Goal: Task Accomplishment & Management: Complete application form

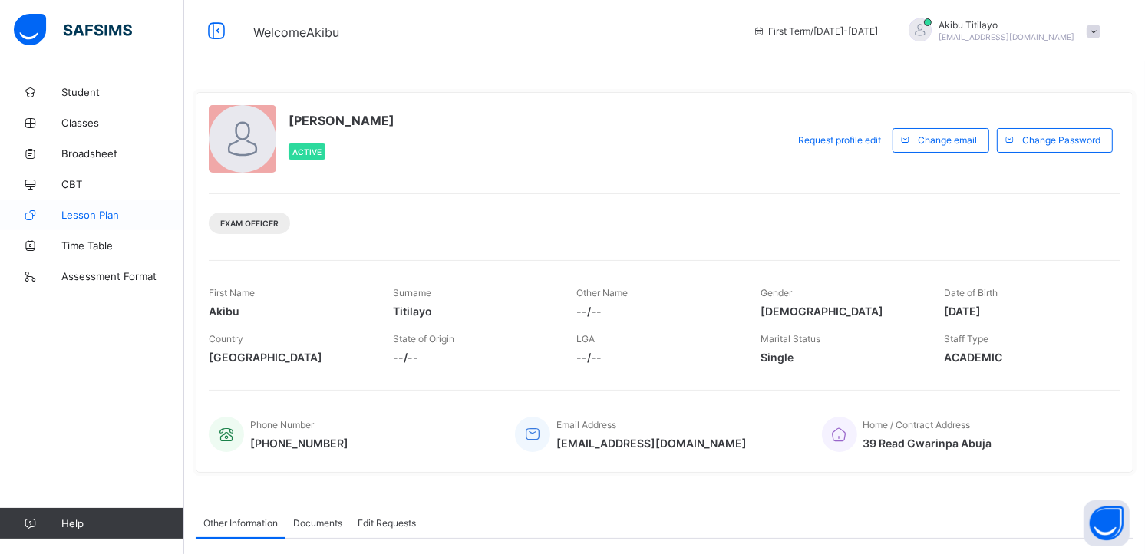
click at [110, 215] on span "Lesson Plan" at bounding box center [122, 215] width 123 height 12
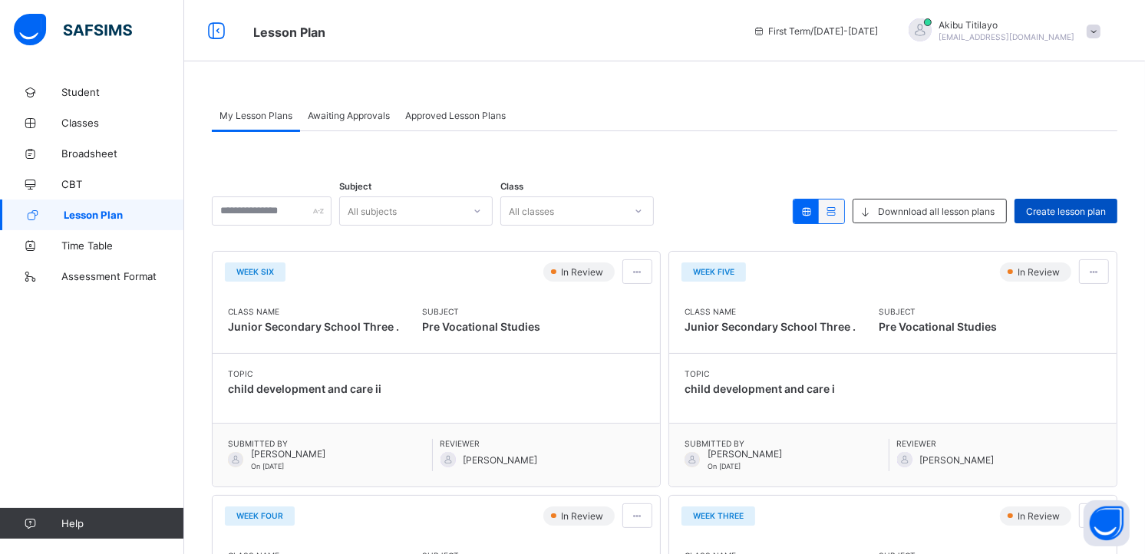
click at [1062, 213] on span "Create lesson plan" at bounding box center [1066, 212] width 80 height 12
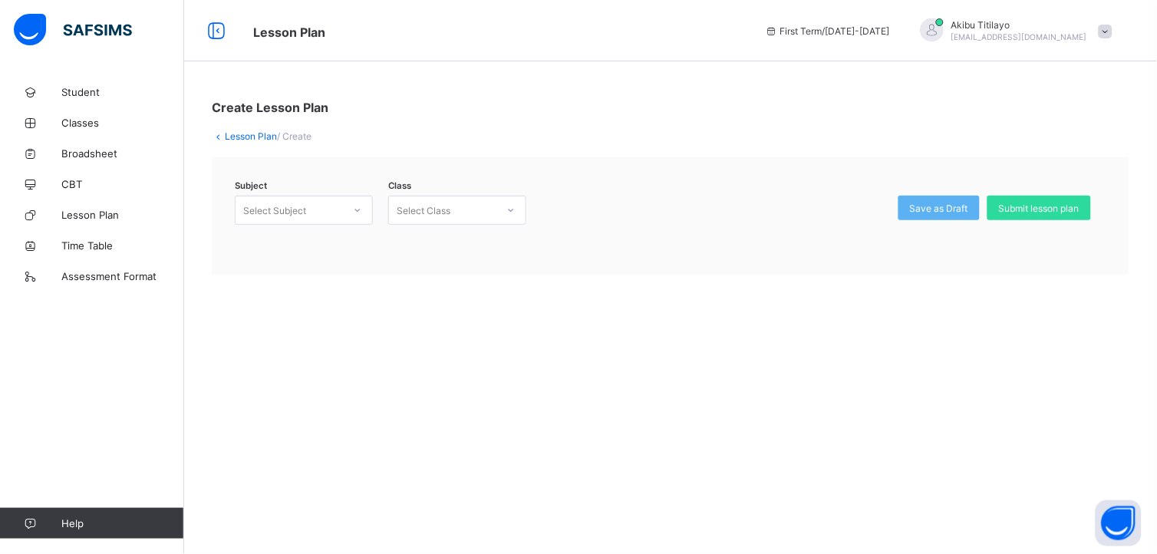
click at [358, 208] on icon at bounding box center [357, 210] width 9 height 15
click at [341, 240] on div "Pre Vocational Studies (135)" at bounding box center [304, 249] width 137 height 35
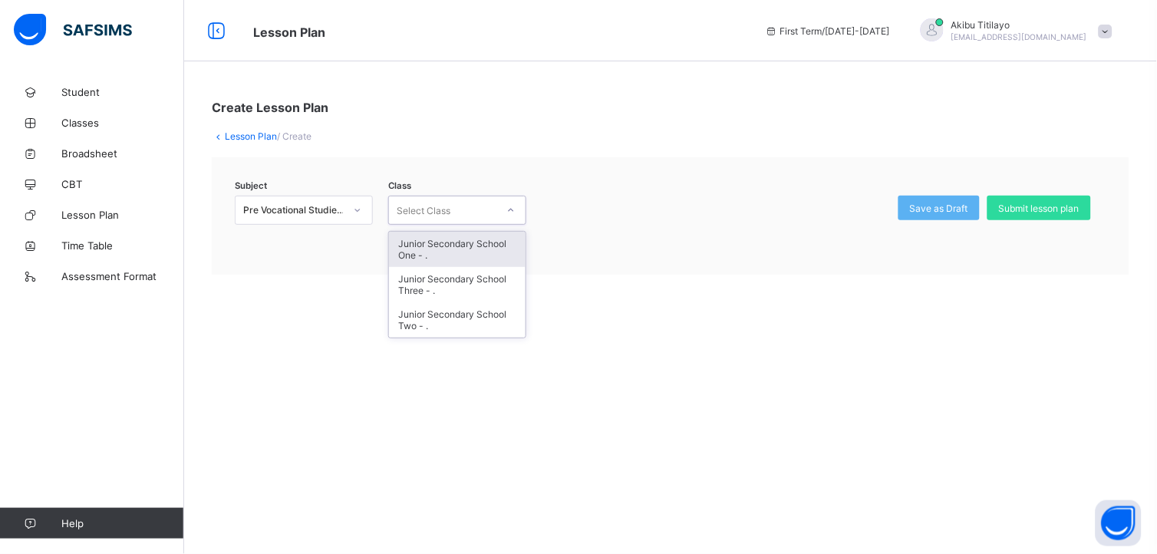
click at [510, 212] on icon at bounding box center [510, 210] width 9 height 15
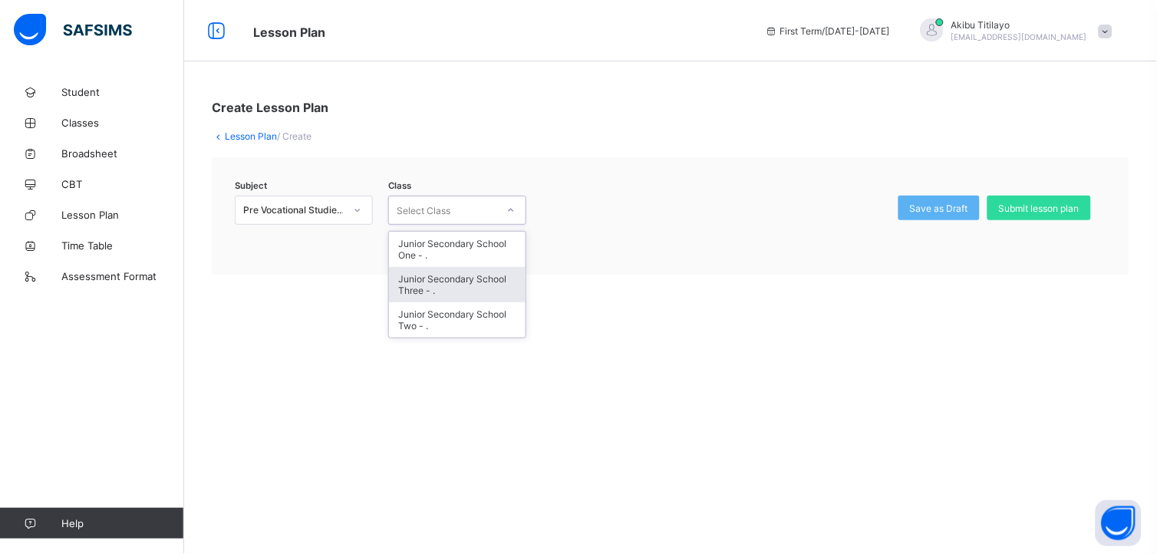
click at [491, 277] on div "Junior Secondary School Three - ." at bounding box center [457, 284] width 137 height 35
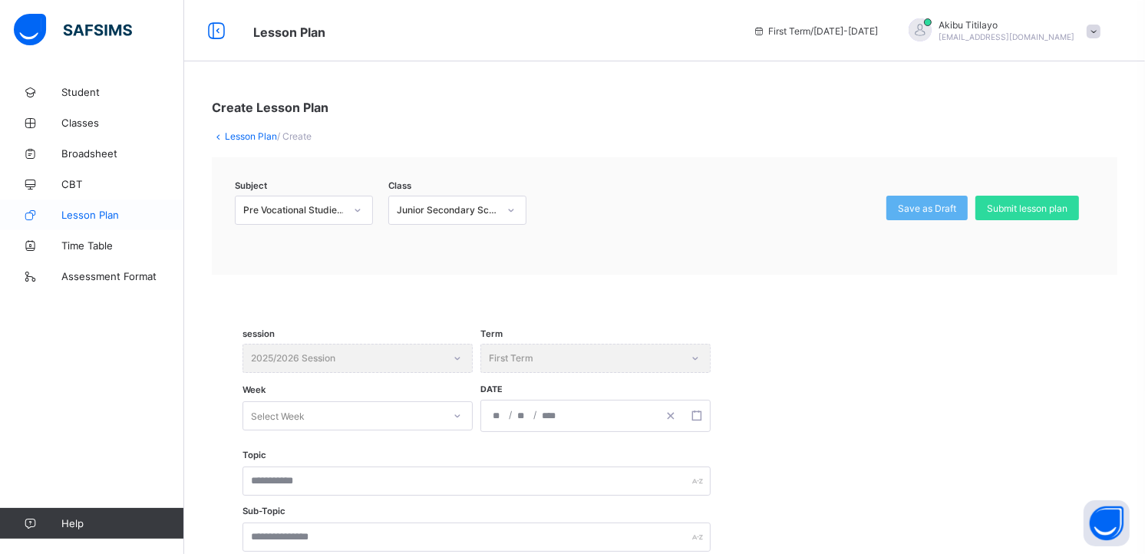
click at [113, 209] on span "Lesson Plan" at bounding box center [122, 215] width 123 height 12
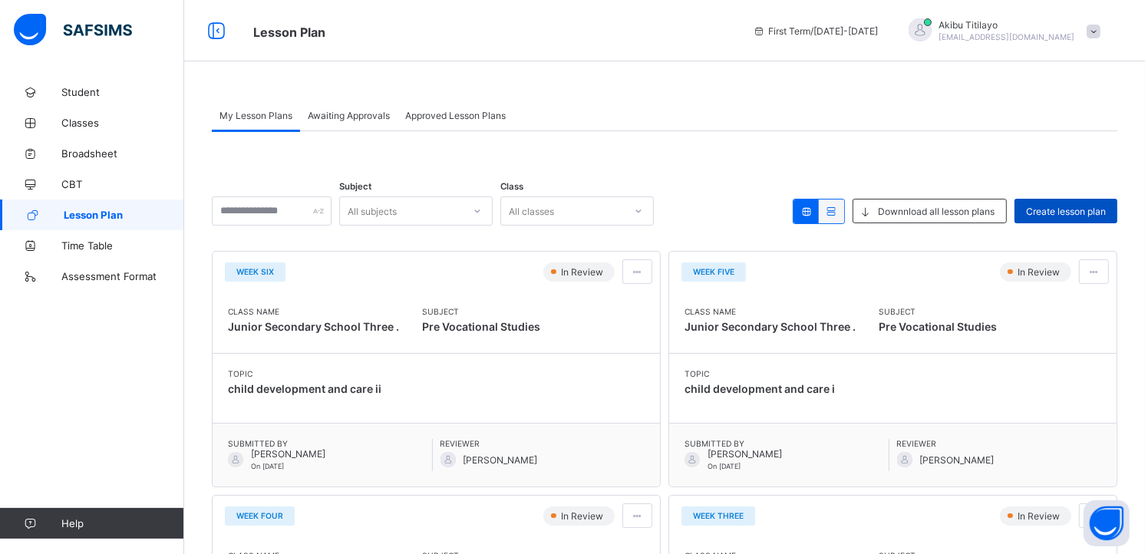
click at [1067, 209] on span "Create lesson plan" at bounding box center [1066, 212] width 80 height 12
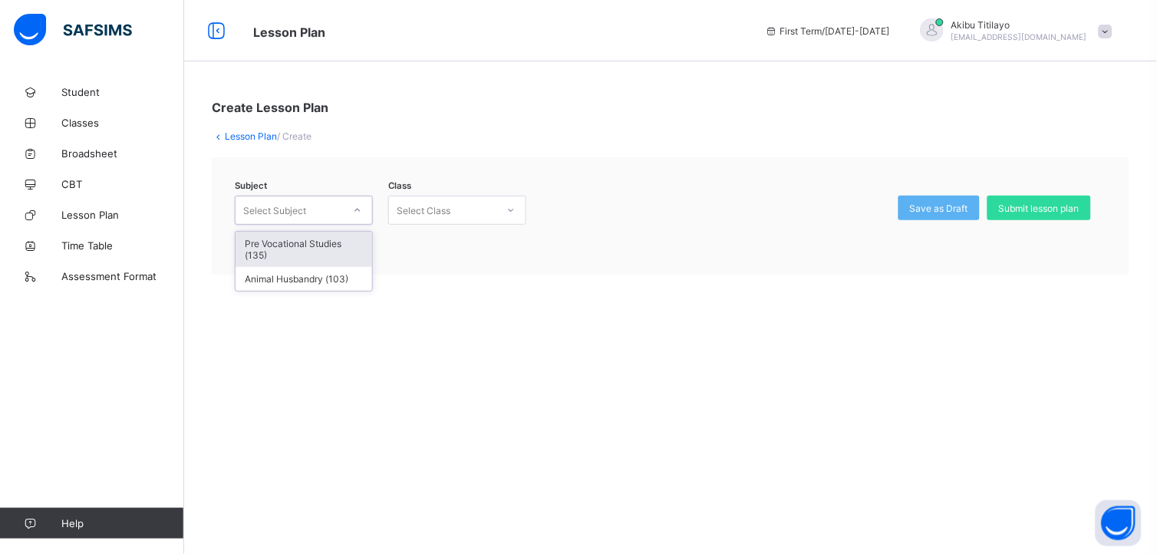
click at [361, 210] on icon at bounding box center [357, 210] width 9 height 15
click at [336, 246] on div "Pre Vocational Studies (135)" at bounding box center [304, 249] width 137 height 35
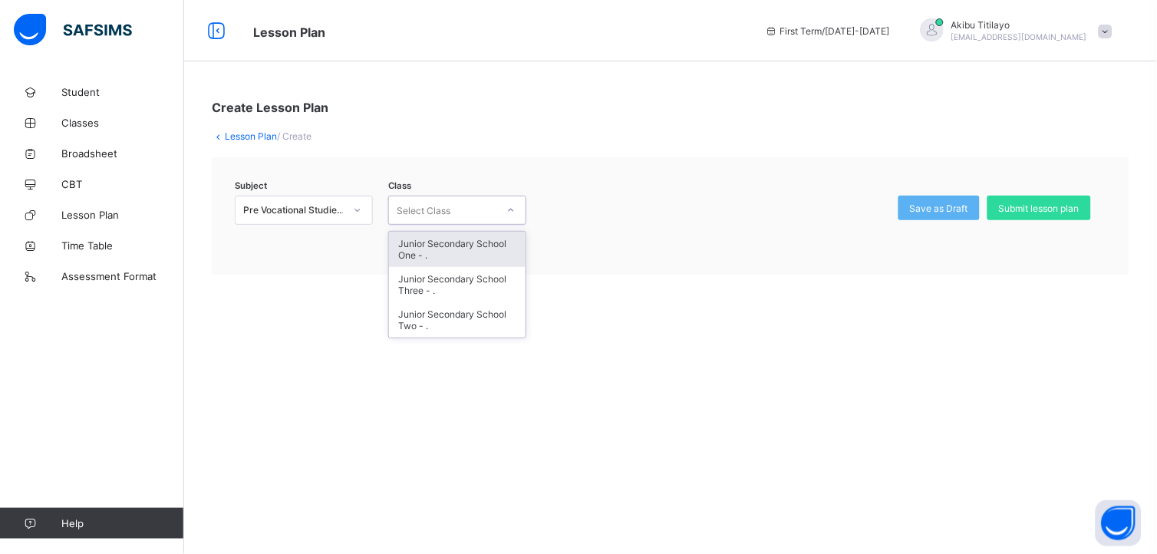
click at [510, 207] on icon at bounding box center [510, 210] width 9 height 15
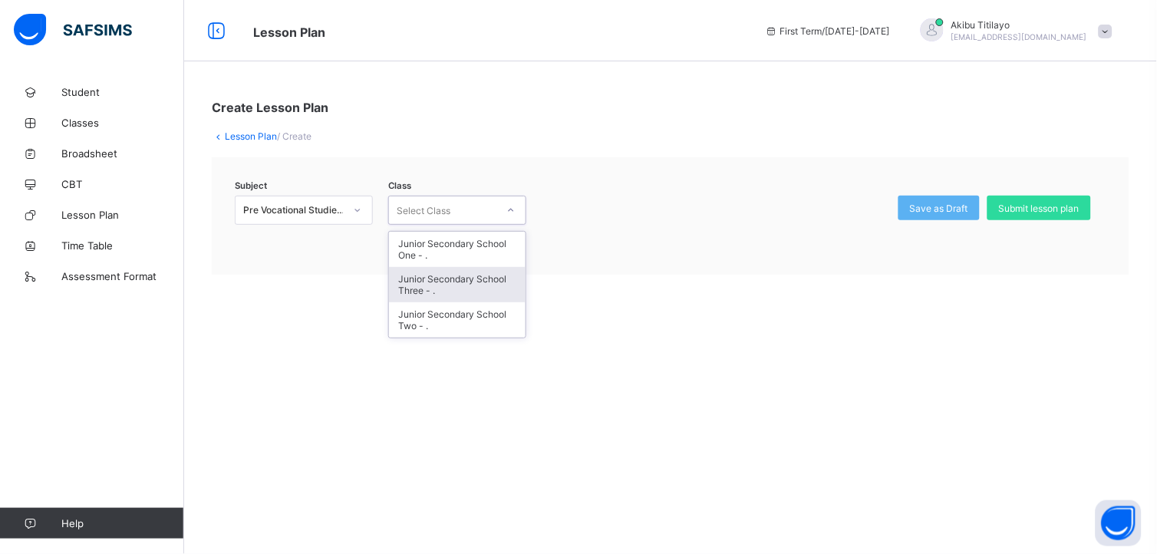
click at [488, 279] on div "Junior Secondary School Three - ." at bounding box center [457, 284] width 137 height 35
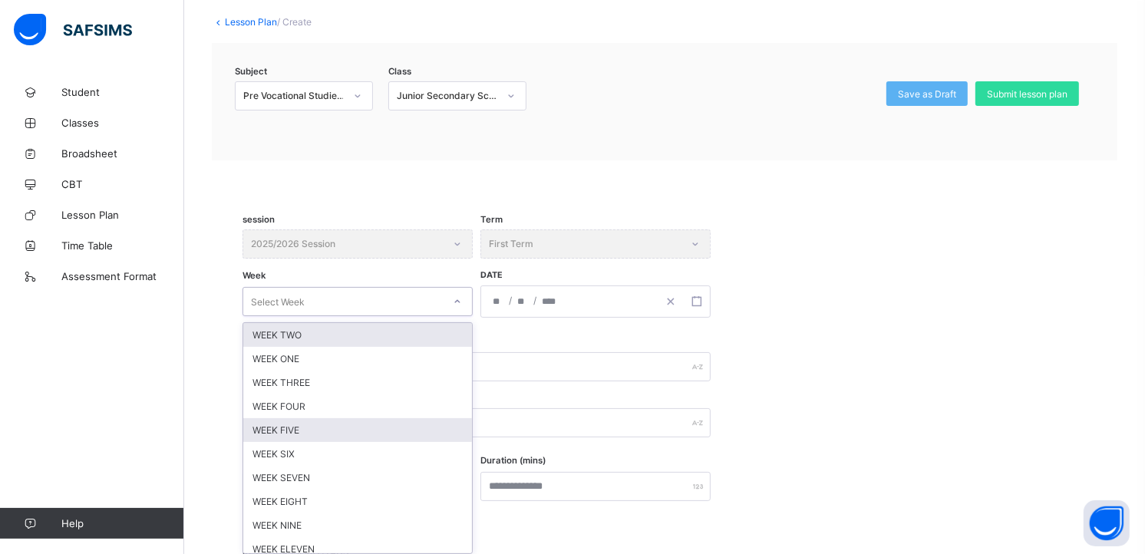
click at [457, 316] on div "option WEEK TWO focused, 1 of 12. 12 results available. Use Up and Down to choo…" at bounding box center [357, 301] width 230 height 29
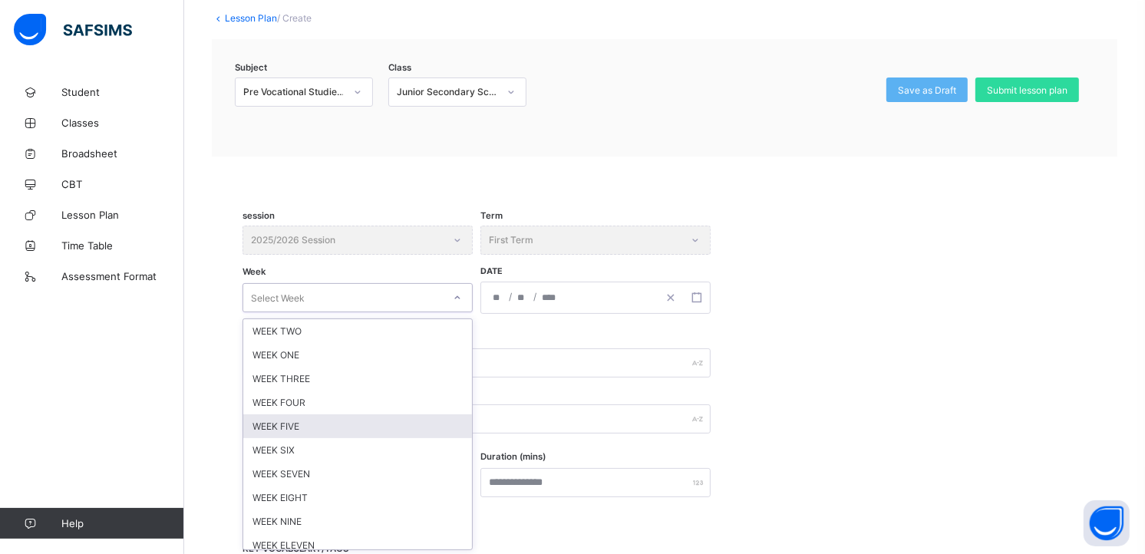
scroll to position [119, 0]
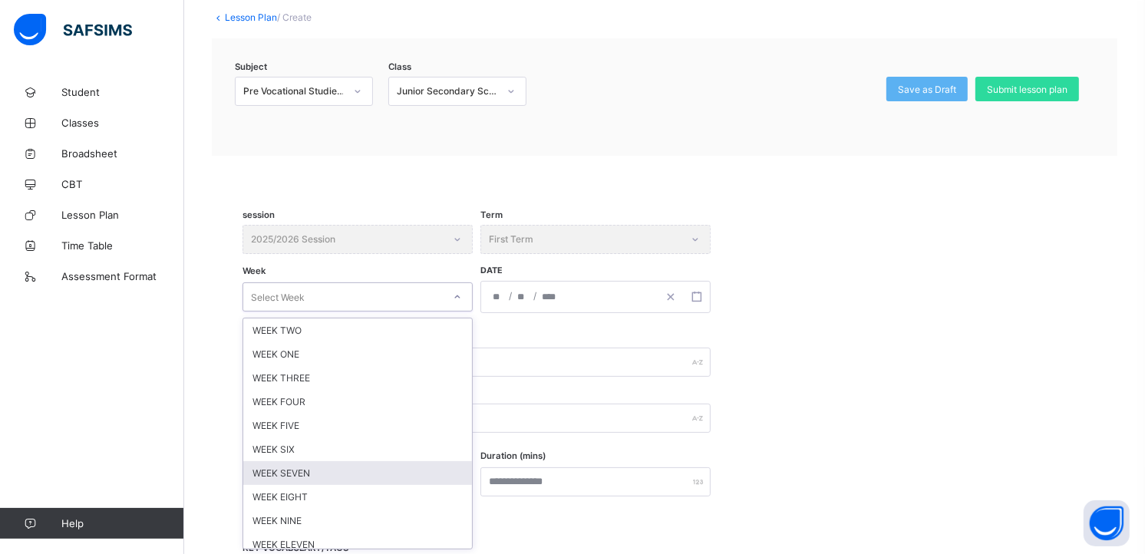
click at [433, 466] on div "WEEK SEVEN" at bounding box center [357, 473] width 229 height 24
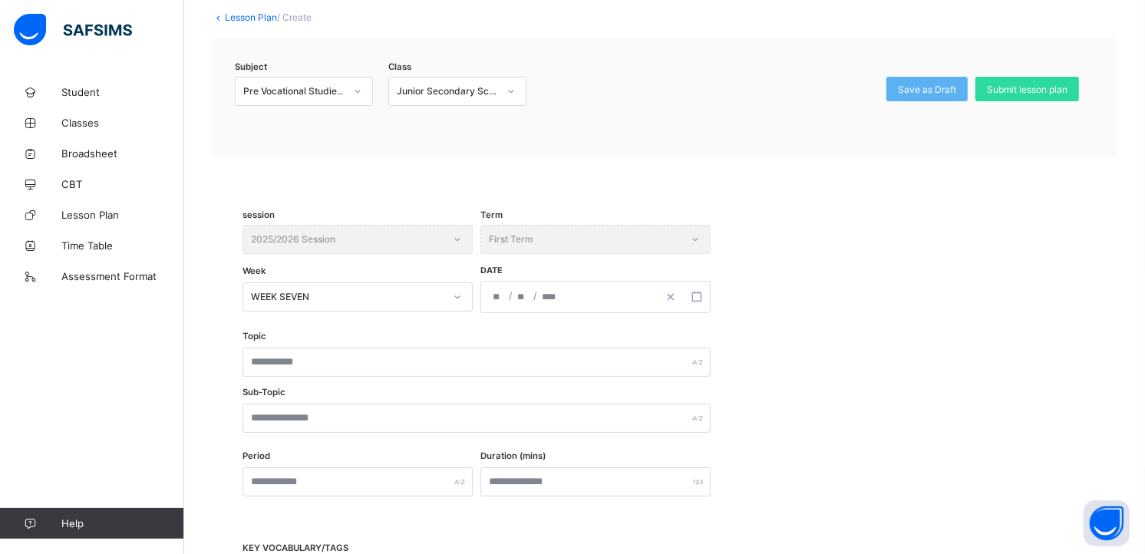
click at [605, 295] on div "/ /" at bounding box center [569, 297] width 176 height 31
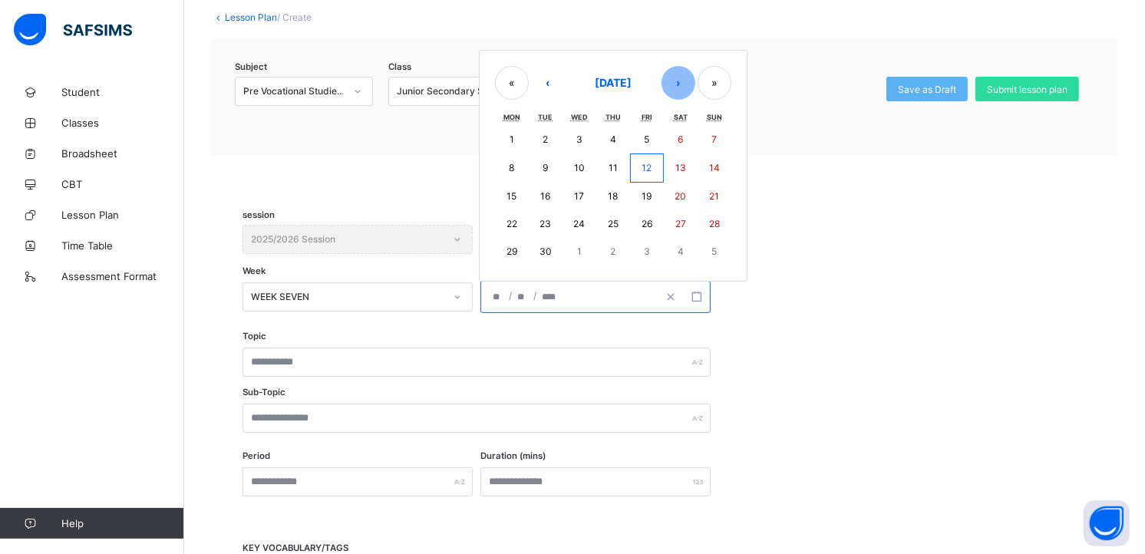
click at [678, 87] on button "›" at bounding box center [678, 83] width 34 height 34
click at [504, 249] on button "27" at bounding box center [512, 252] width 34 height 28
type input "**********"
type input "**"
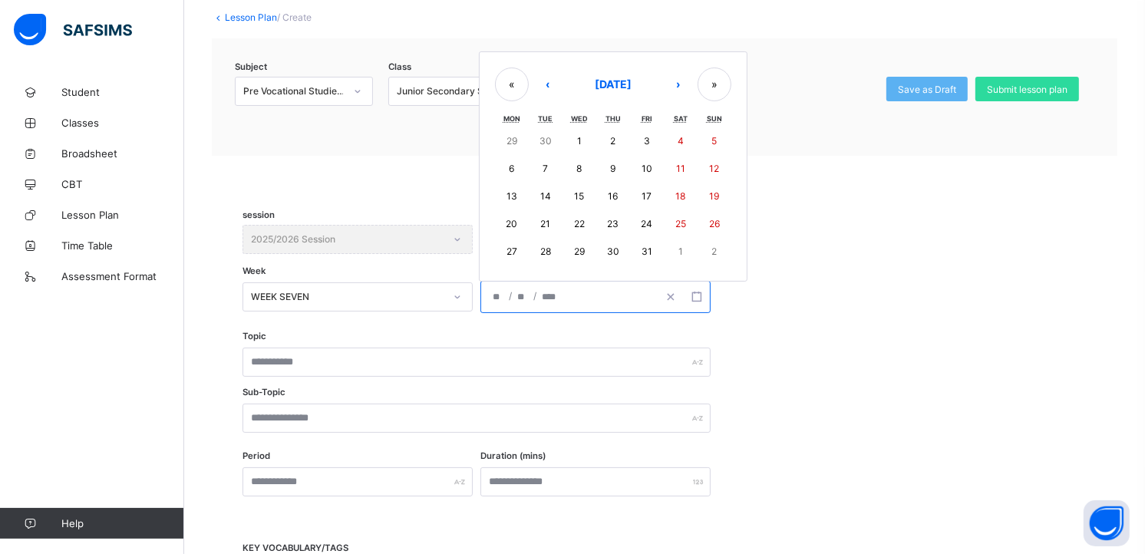
type input "****"
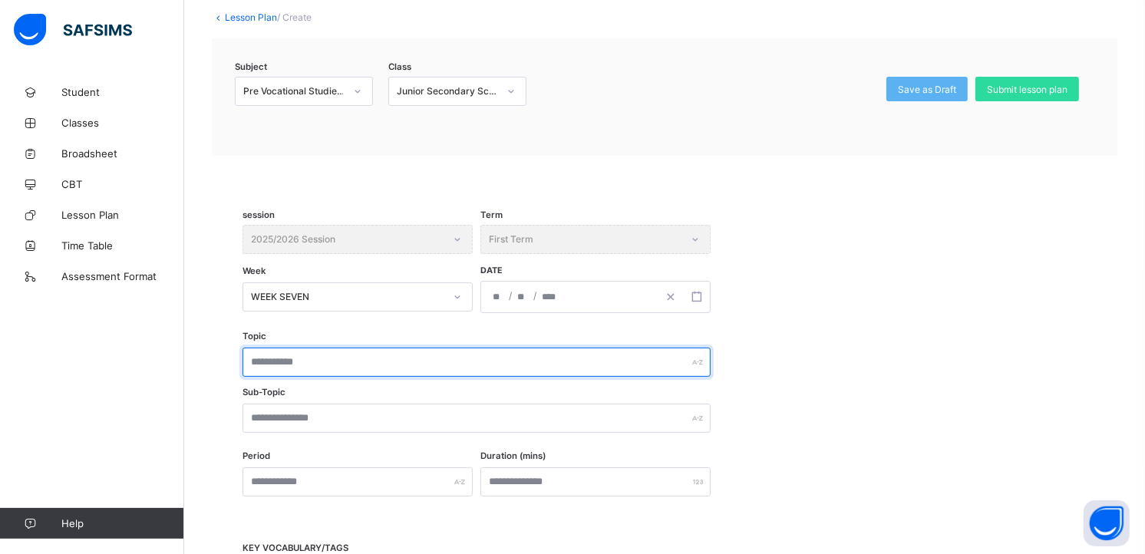
click at [349, 355] on input "text" at bounding box center [476, 362] width 468 height 29
type input "*******"
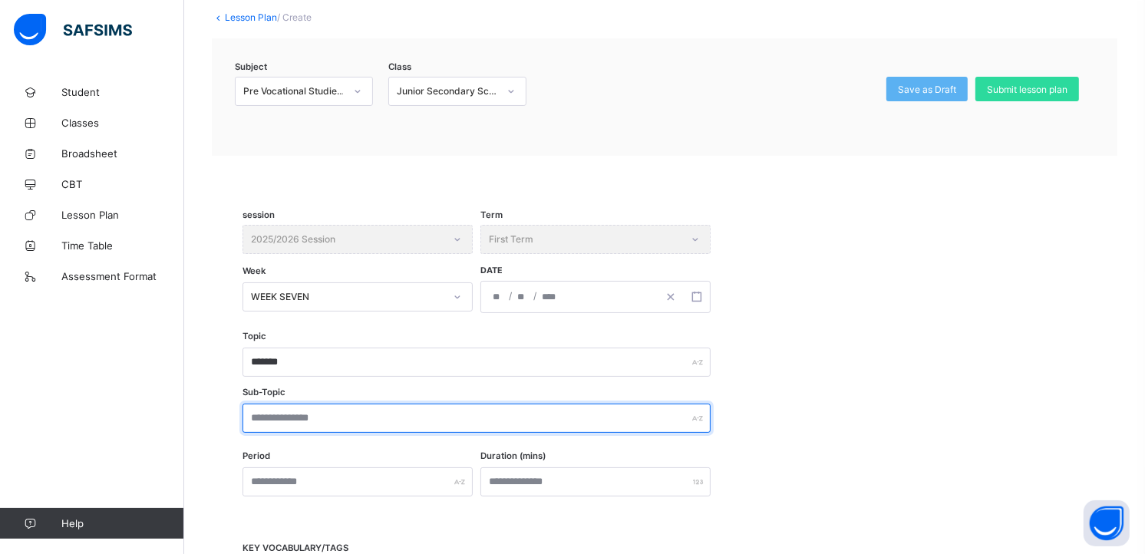
click at [353, 416] on input "text" at bounding box center [476, 418] width 468 height 29
type input "**********"
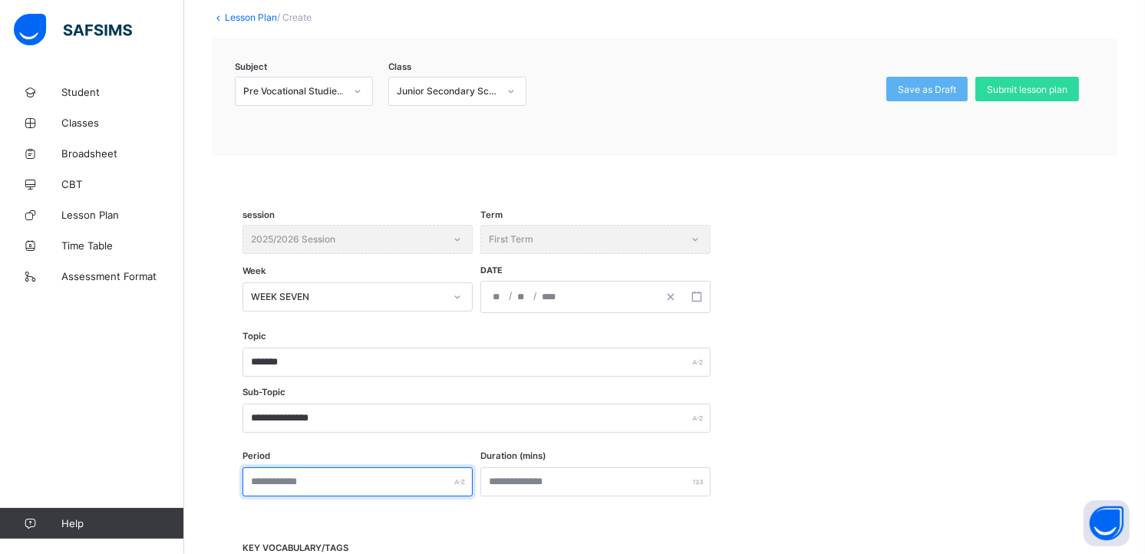
click at [325, 479] on input "text" at bounding box center [357, 481] width 230 height 29
type input "*"
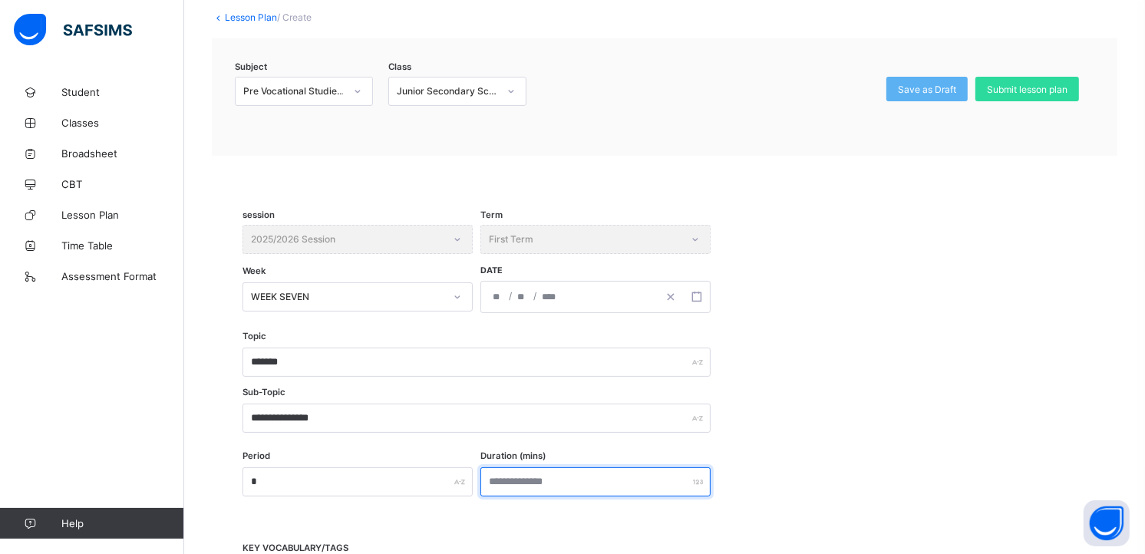
click at [501, 474] on input "number" at bounding box center [595, 481] width 230 height 29
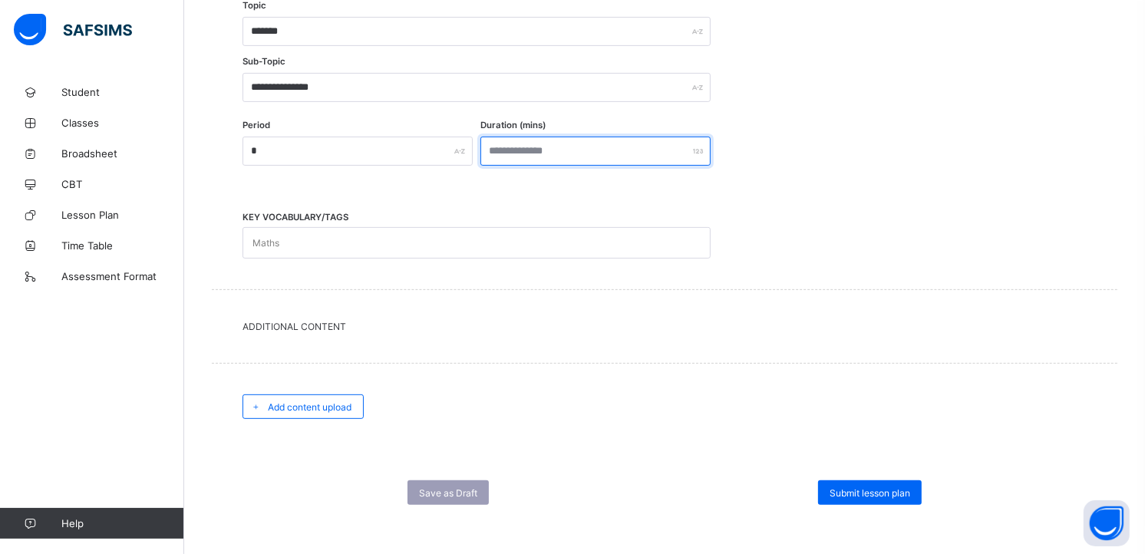
scroll to position [451, 0]
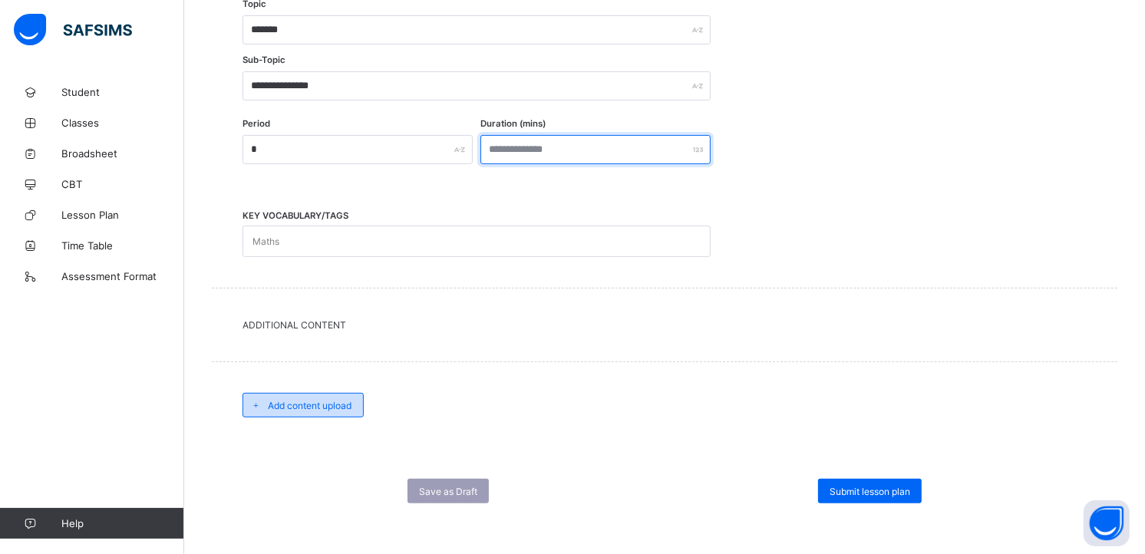
type input "***"
click at [331, 404] on span "Add content upload" at bounding box center [310, 406] width 84 height 12
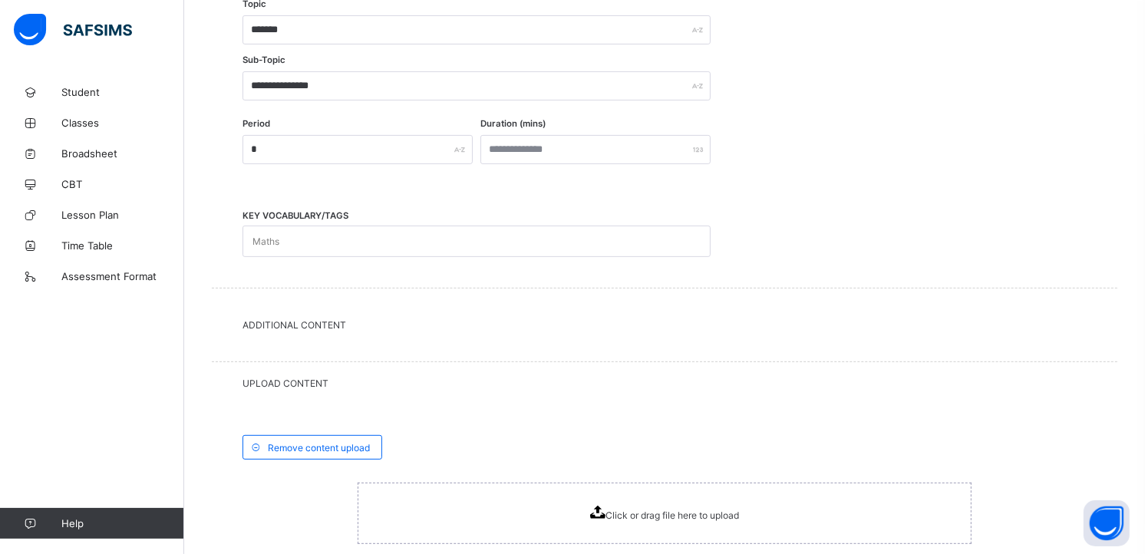
click at [527, 511] on div "Click or drag file here to upload" at bounding box center [665, 513] width 614 height 61
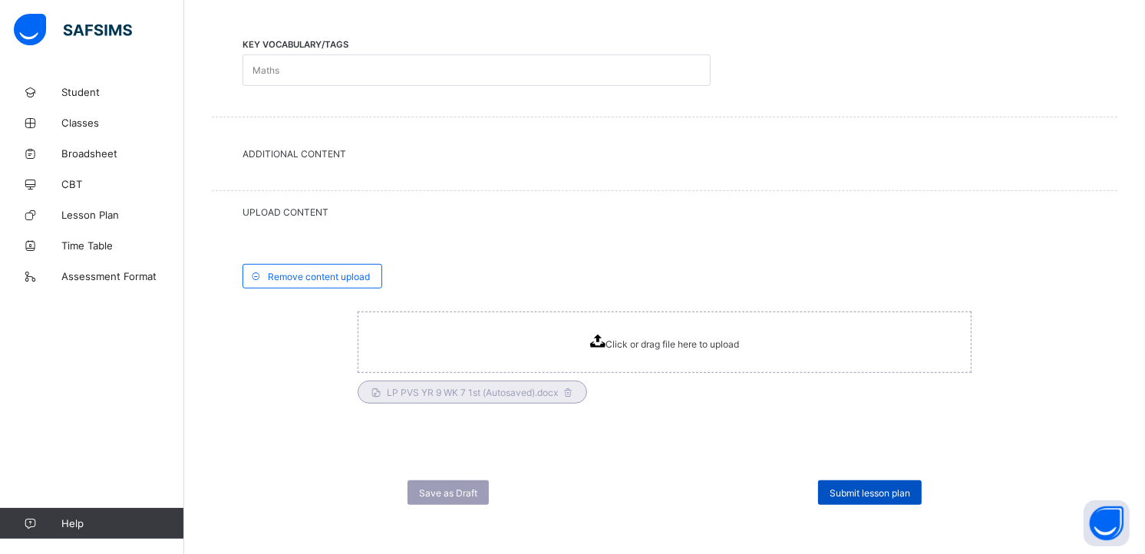
scroll to position [624, 0]
click at [869, 497] on div "Submit lesson plan" at bounding box center [870, 491] width 104 height 25
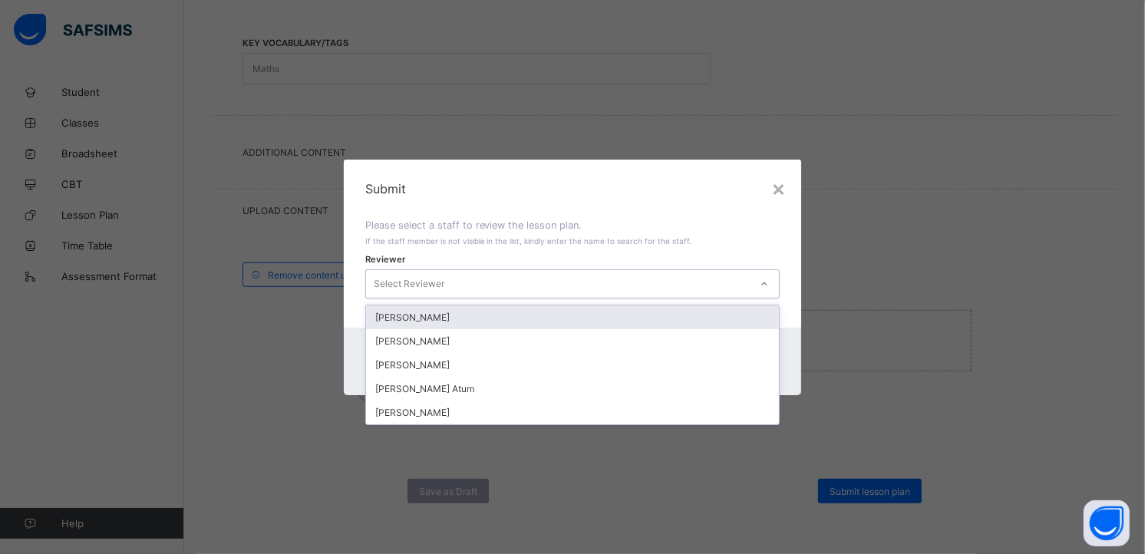
click at [767, 285] on icon at bounding box center [764, 283] width 9 height 15
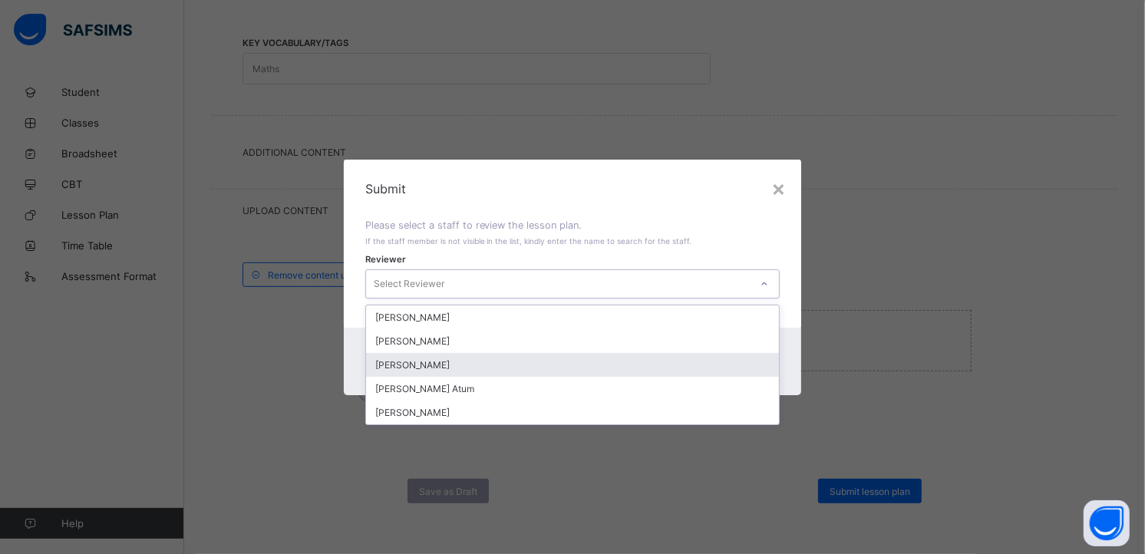
click at [672, 365] on div "[PERSON_NAME]" at bounding box center [573, 365] width 414 height 24
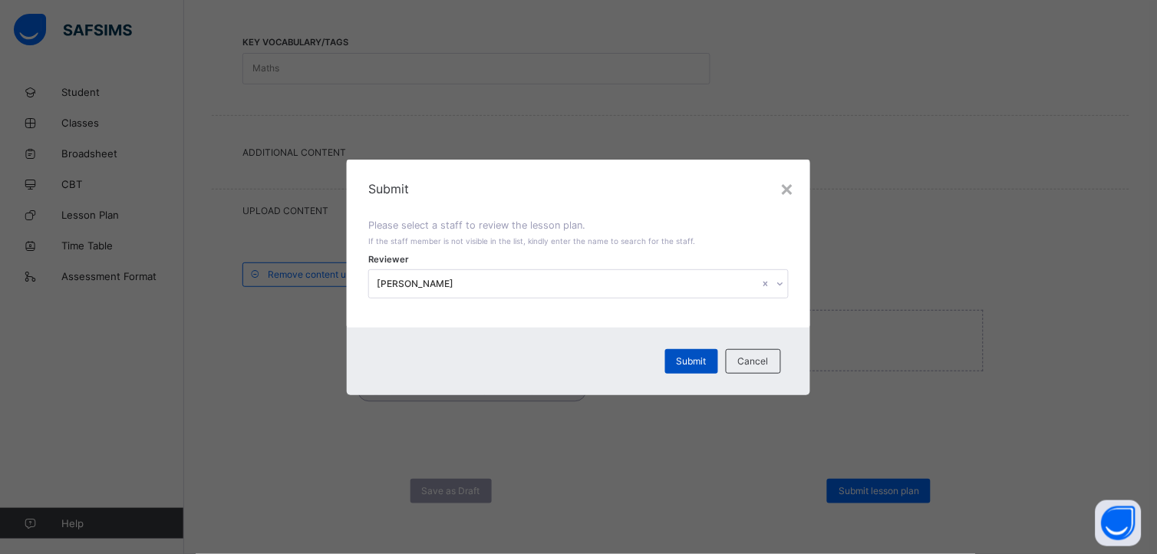
click at [687, 362] on span "Submit" at bounding box center [692, 361] width 30 height 12
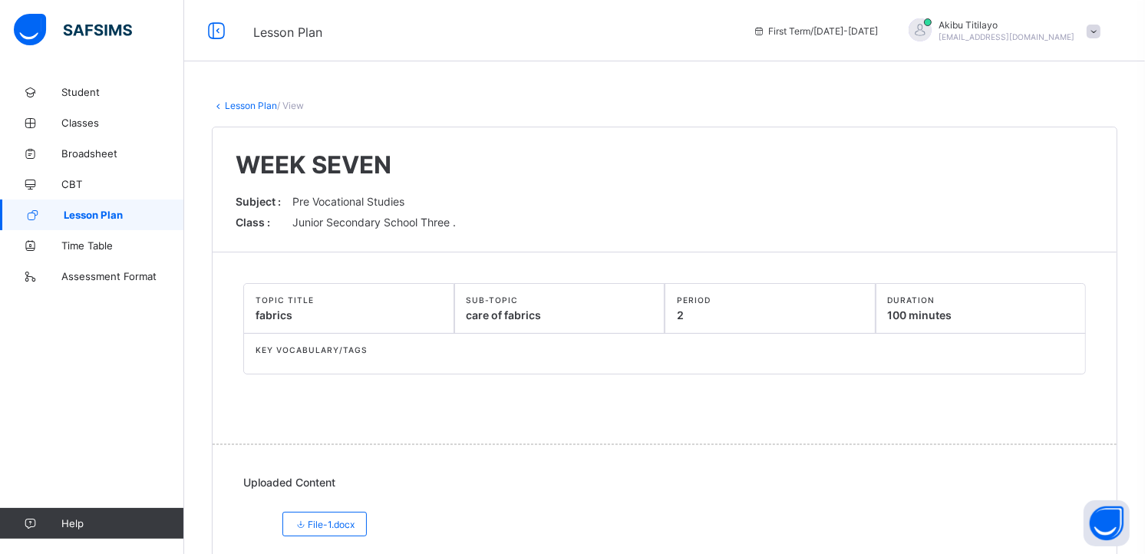
click at [162, 209] on span "Lesson Plan" at bounding box center [124, 215] width 120 height 12
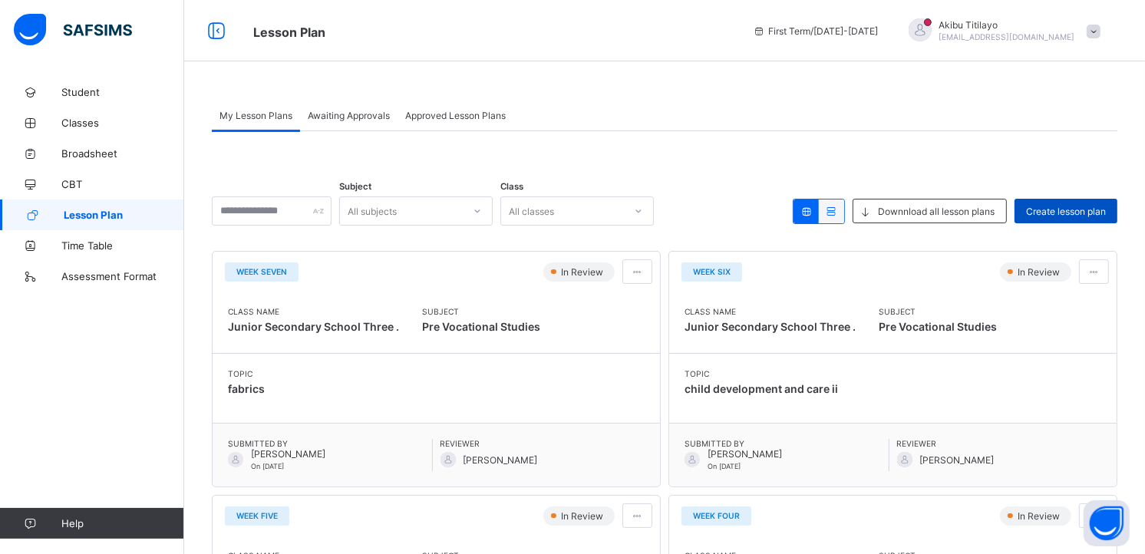
click at [1083, 204] on div "Create lesson plan" at bounding box center [1065, 211] width 103 height 25
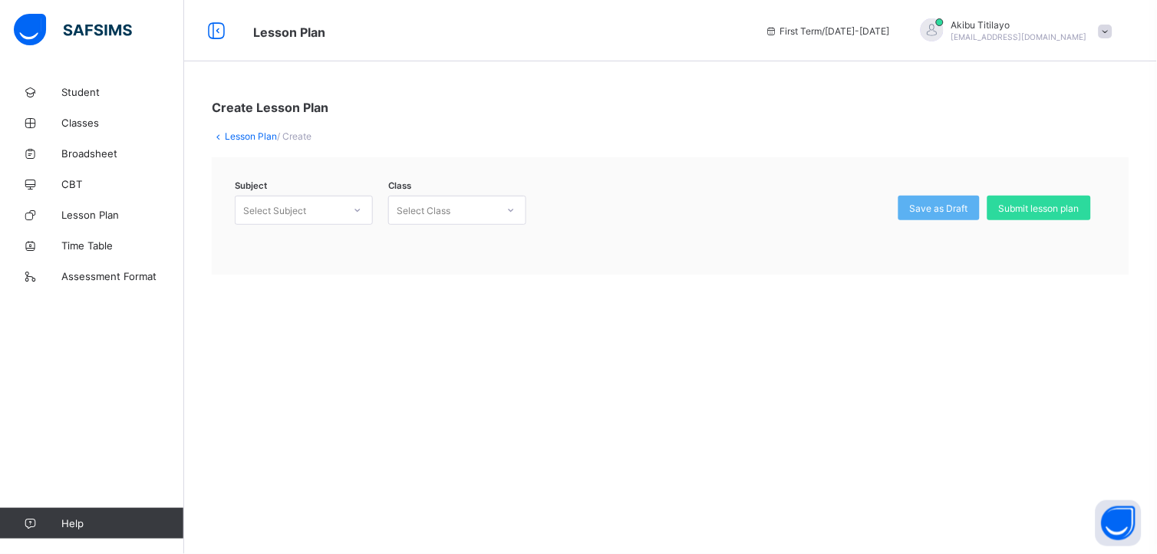
click at [349, 208] on div at bounding box center [358, 210] width 26 height 25
drag, startPoint x: 342, startPoint y: 240, endPoint x: 424, endPoint y: 244, distance: 82.2
click at [342, 241] on div "Pre Vocational Studies (135)" at bounding box center [304, 249] width 137 height 35
click at [516, 205] on div at bounding box center [511, 210] width 26 height 25
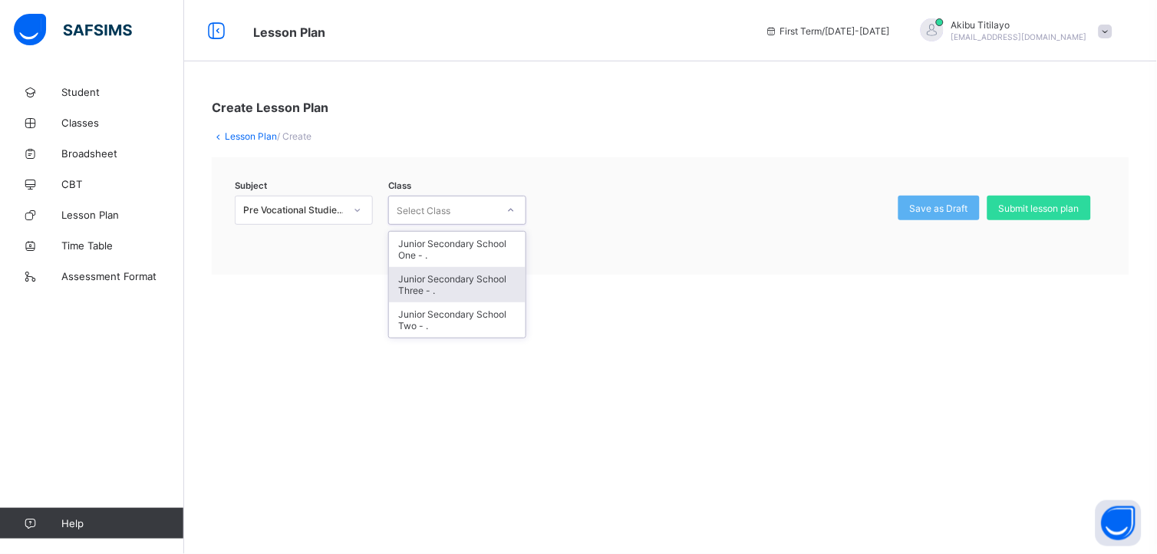
click at [463, 285] on div "Junior Secondary School Three - ." at bounding box center [457, 284] width 137 height 35
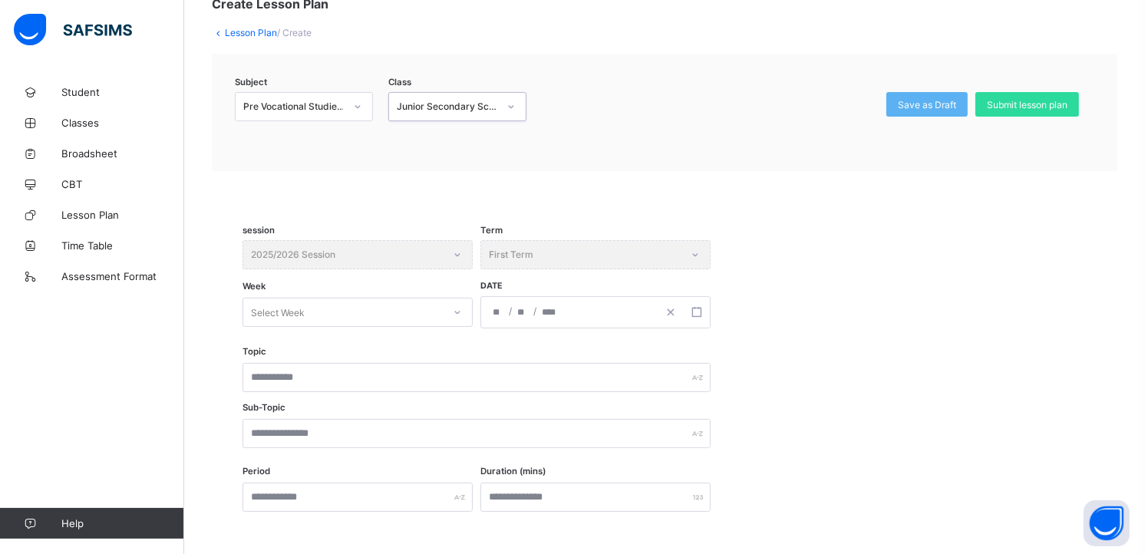
click at [454, 327] on div "Select Week" at bounding box center [357, 312] width 230 height 29
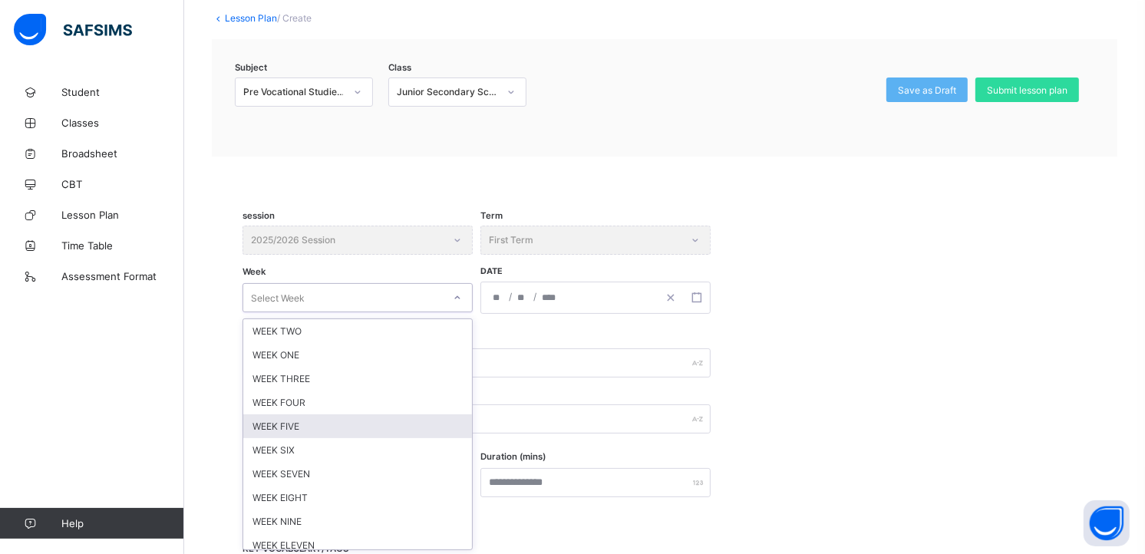
scroll to position [119, 0]
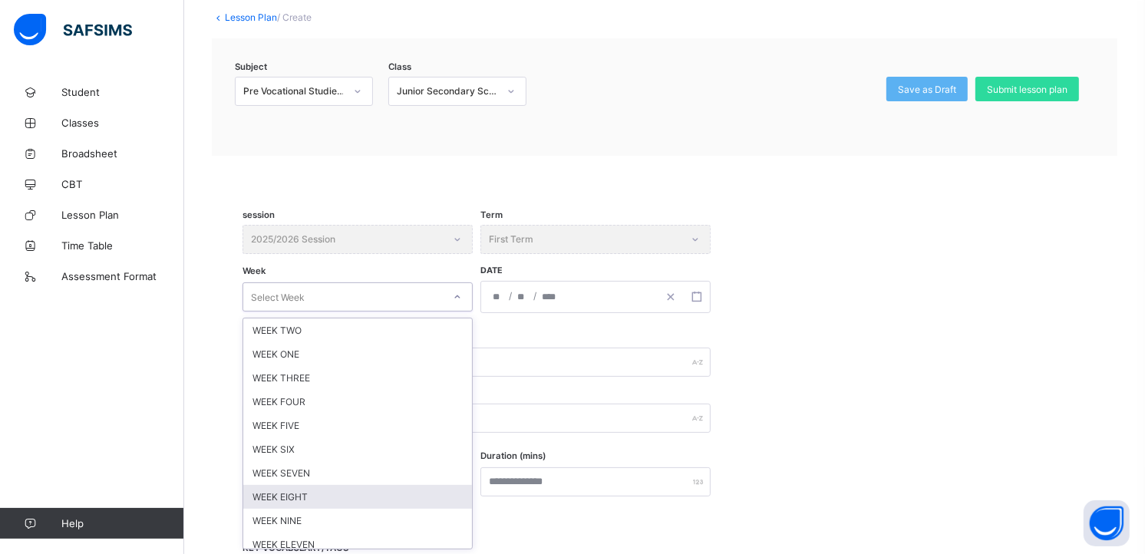
click at [417, 489] on div "WEEK EIGHT" at bounding box center [357, 497] width 229 height 24
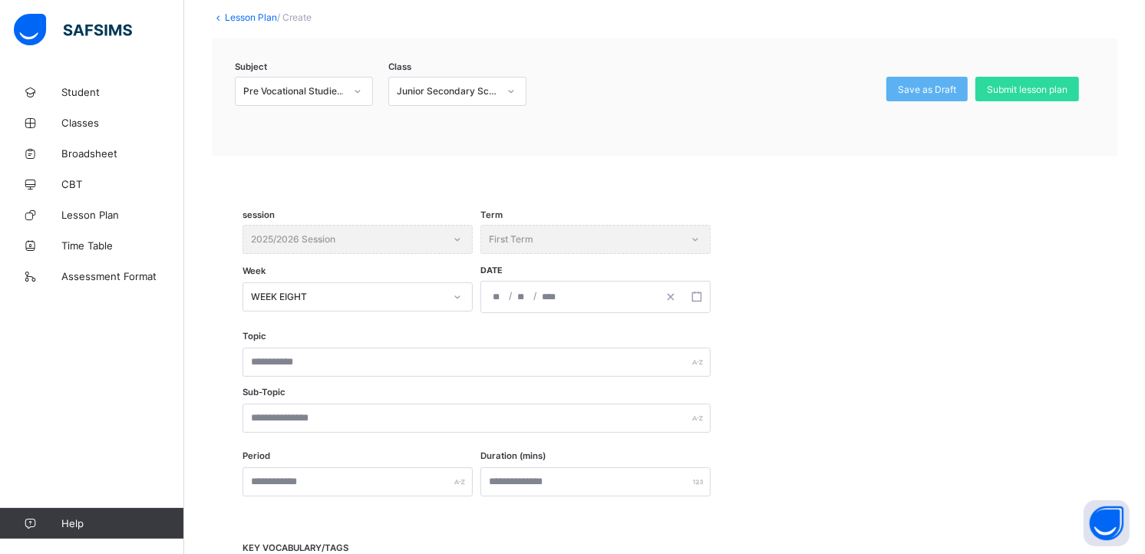
click at [576, 298] on div "/ /" at bounding box center [569, 297] width 176 height 31
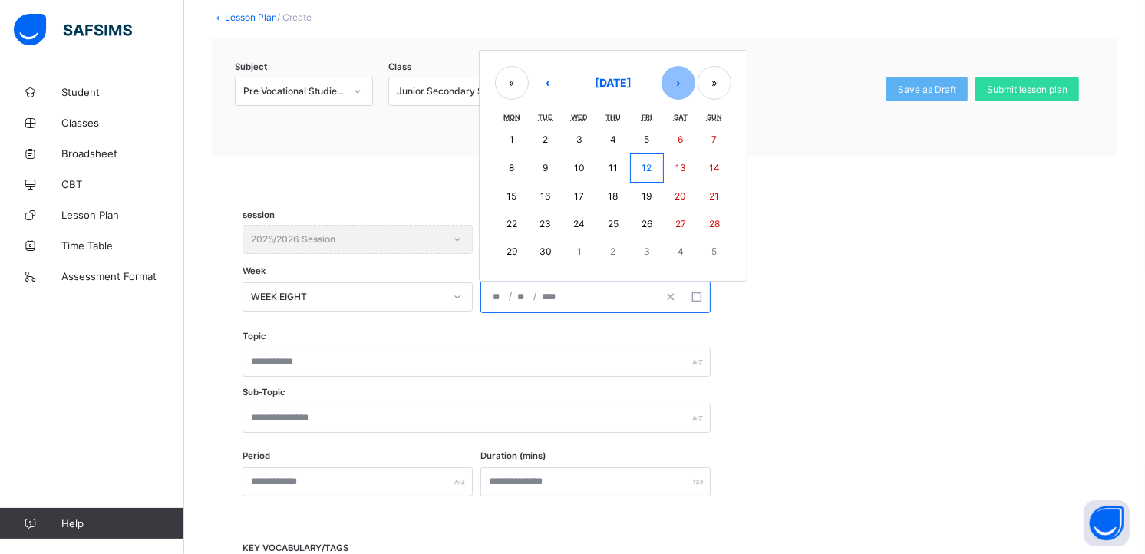
click at [680, 87] on button "›" at bounding box center [678, 83] width 34 height 34
click at [680, 87] on button "›" at bounding box center [678, 85] width 34 height 34
click at [517, 170] on button "3" at bounding box center [512, 169] width 34 height 28
type input "**********"
type input "**"
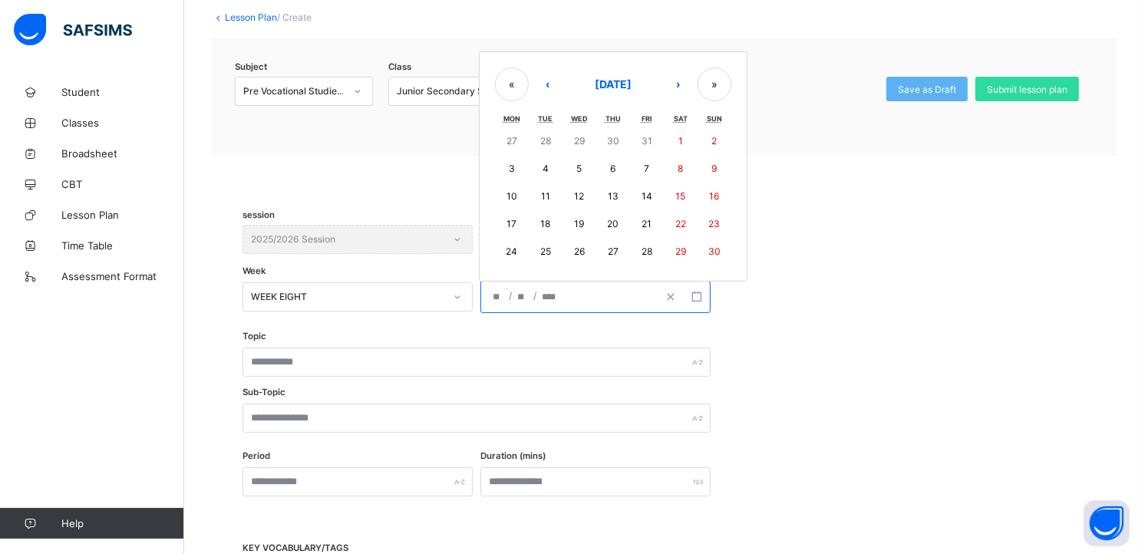
type input "*"
type input "****"
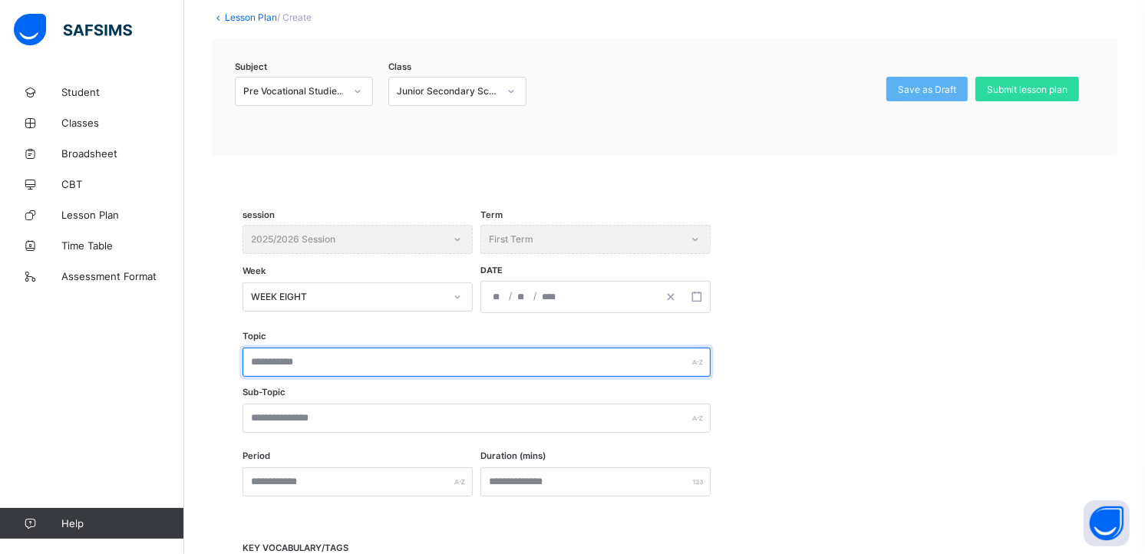
click at [378, 356] on input "text" at bounding box center [476, 362] width 468 height 29
type input "*"
type input "**********"
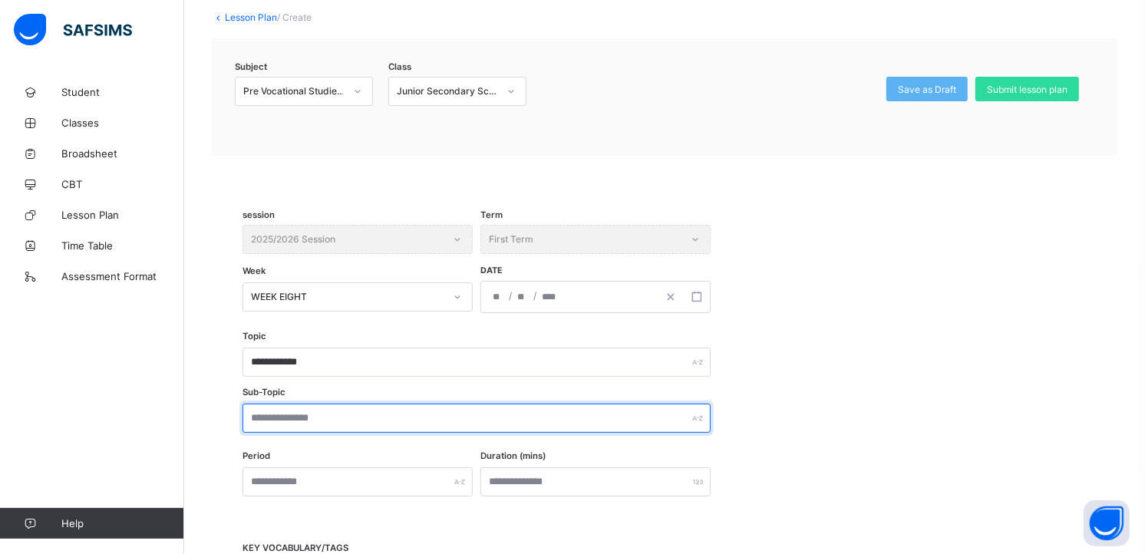
click at [309, 413] on input "text" at bounding box center [476, 418] width 468 height 29
type input "**********"
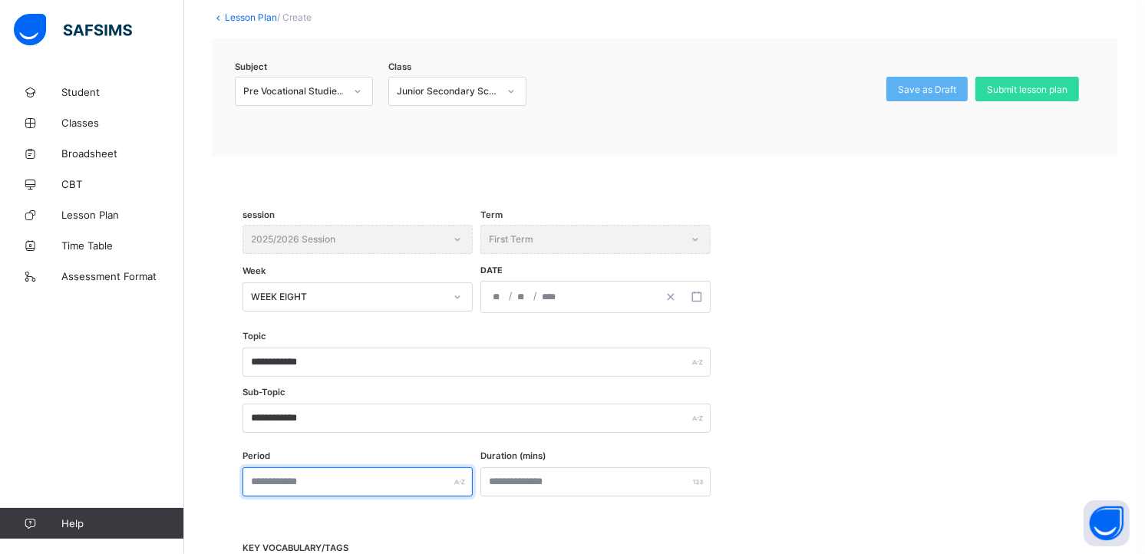
click at [321, 483] on input "text" at bounding box center [357, 481] width 230 height 29
type input "*"
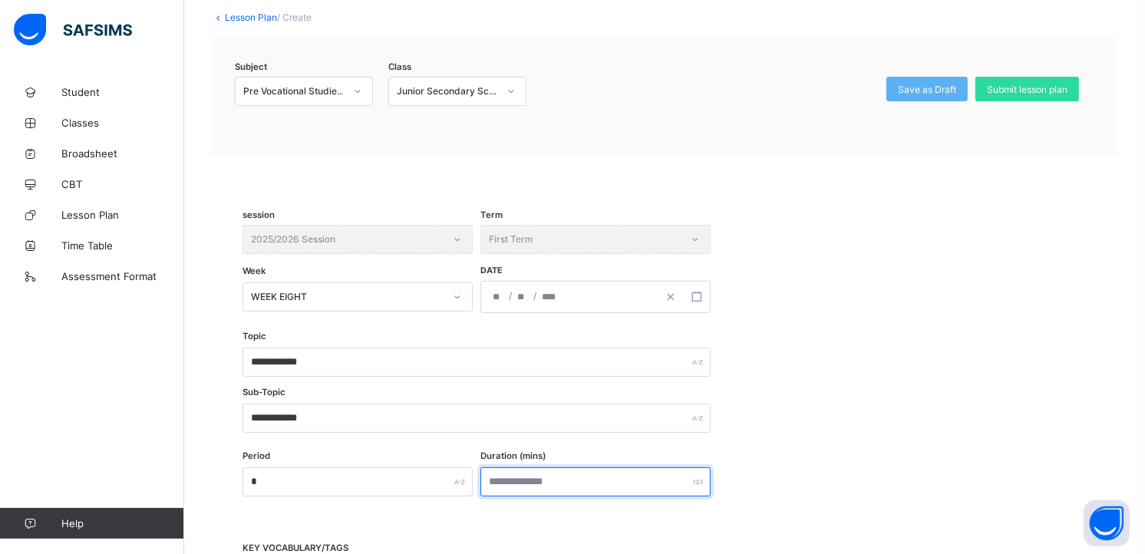
click at [511, 480] on input "number" at bounding box center [595, 481] width 230 height 29
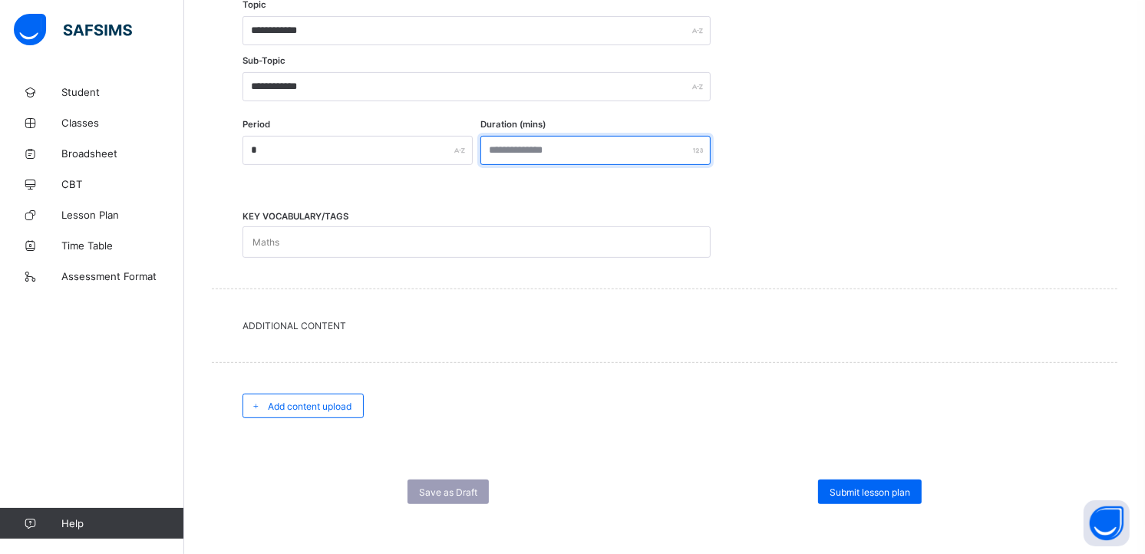
scroll to position [451, 0]
type input "**"
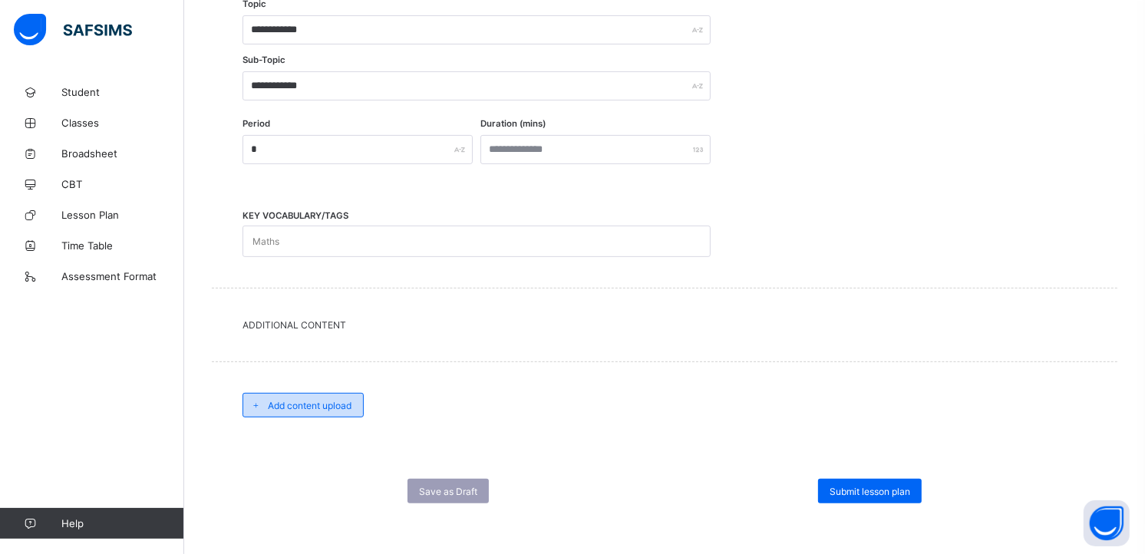
click at [336, 401] on span "Add content upload" at bounding box center [310, 406] width 84 height 12
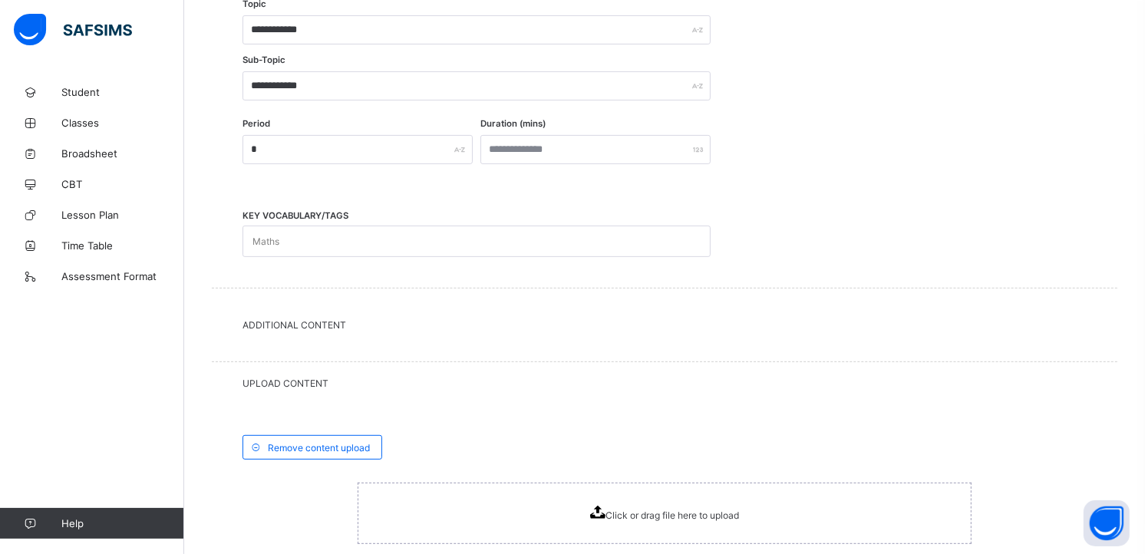
click at [511, 508] on div "Click or drag file here to upload" at bounding box center [665, 513] width 614 height 61
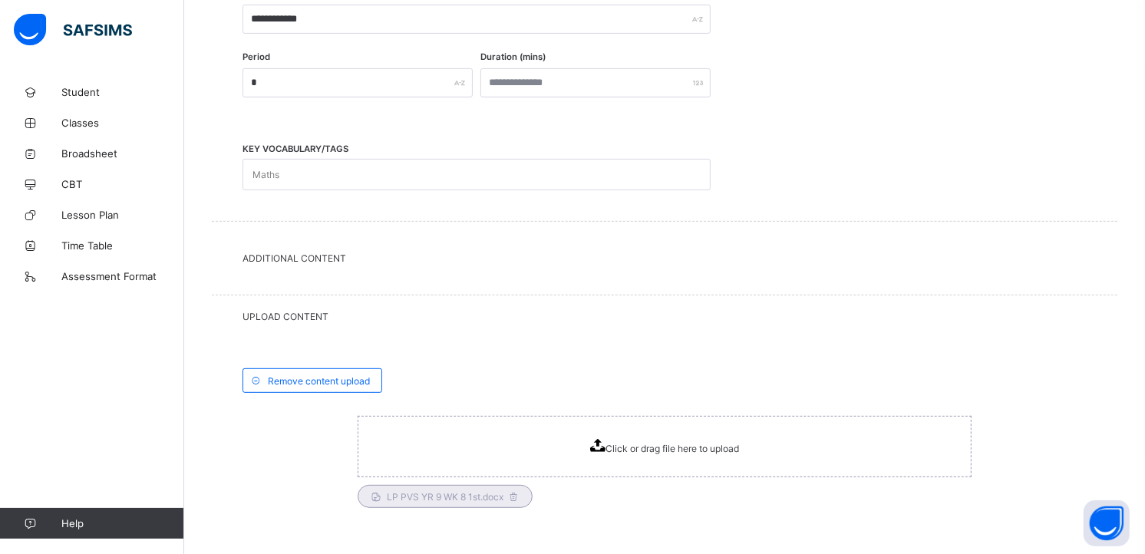
scroll to position [622, 0]
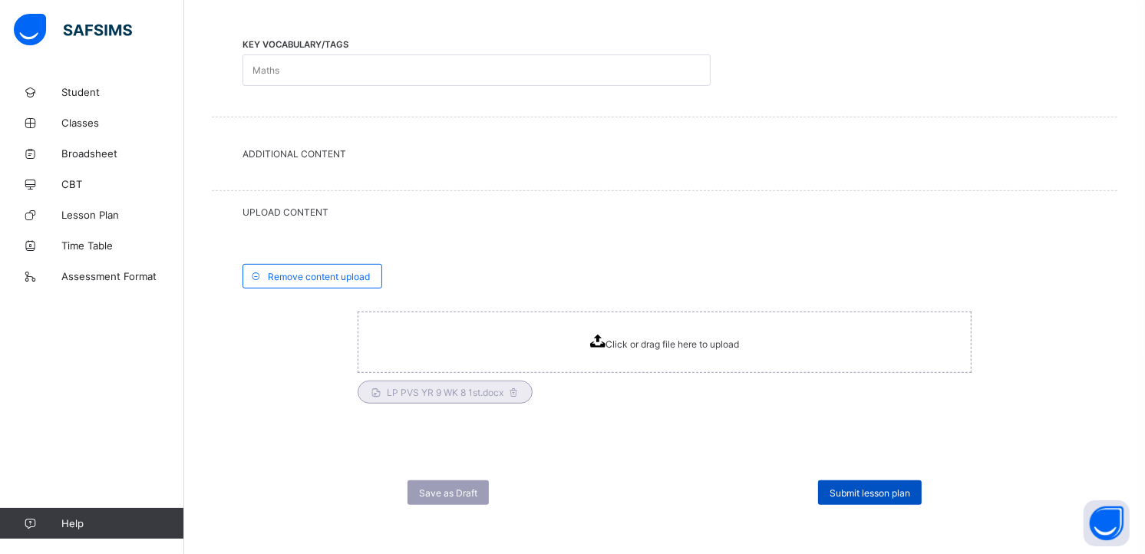
click at [865, 494] on span "Submit lesson plan" at bounding box center [869, 493] width 81 height 12
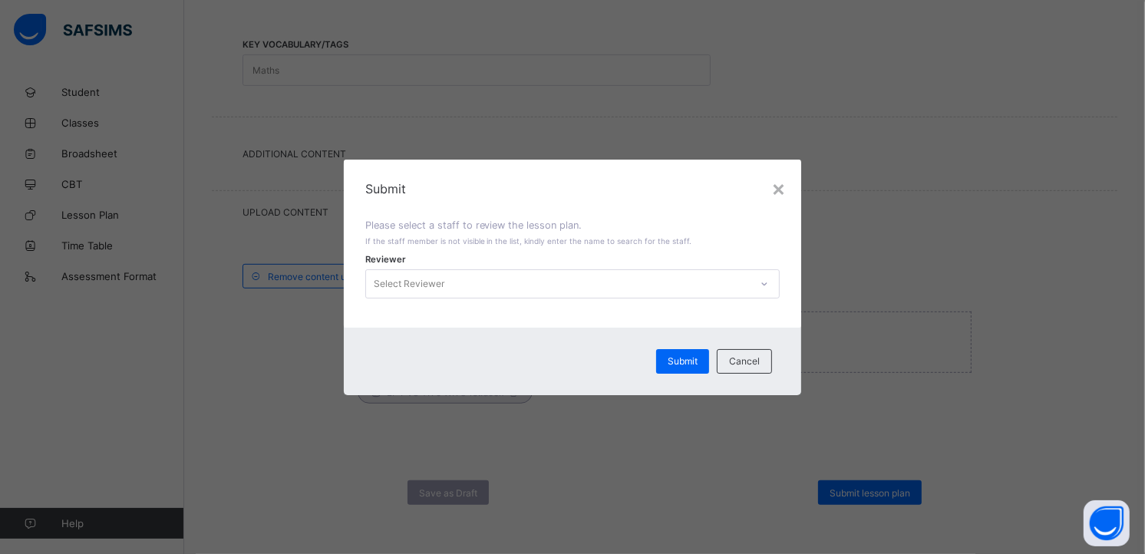
click at [760, 279] on div at bounding box center [764, 284] width 26 height 25
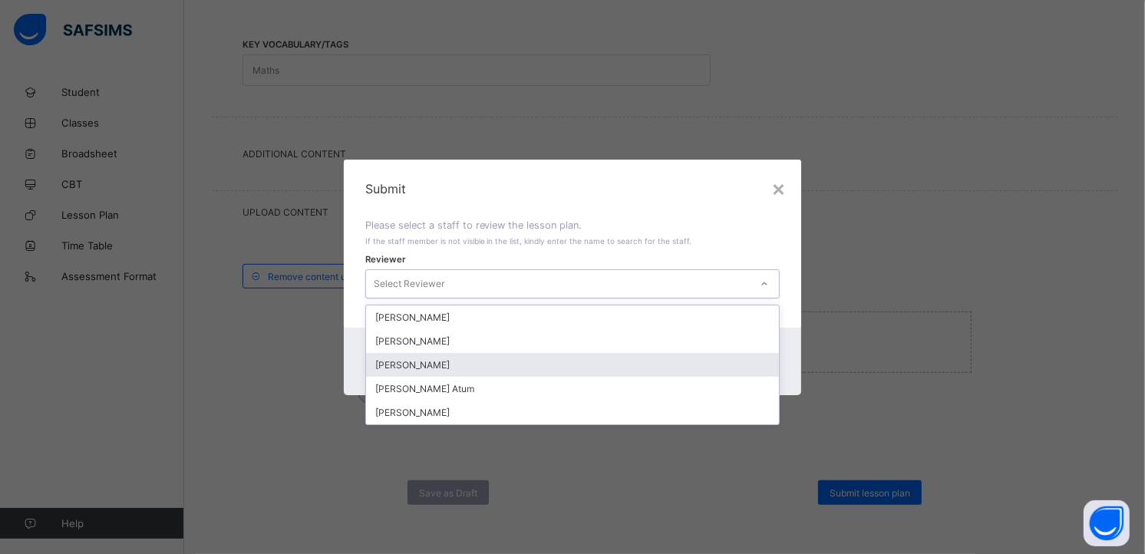
click at [476, 358] on div "[PERSON_NAME]" at bounding box center [573, 365] width 414 height 24
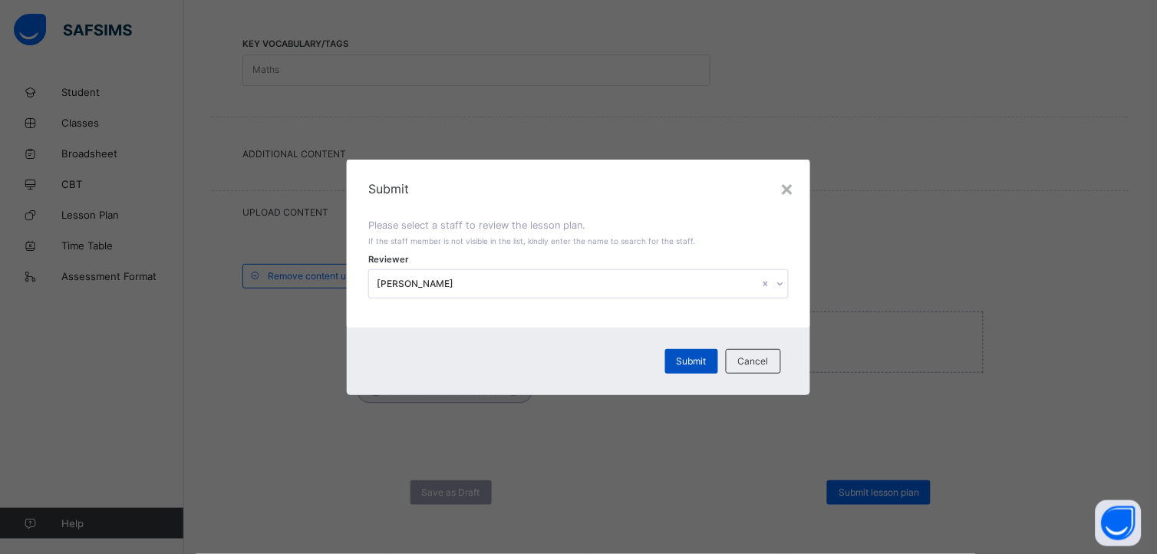
click at [693, 361] on span "Submit" at bounding box center [692, 361] width 30 height 12
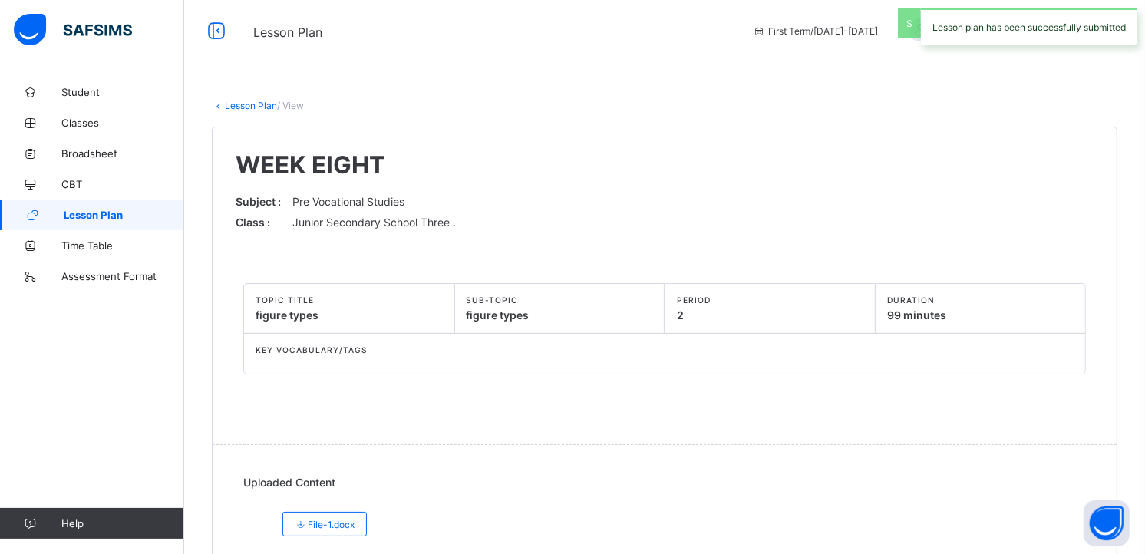
click at [143, 213] on span "Lesson Plan" at bounding box center [124, 215] width 120 height 12
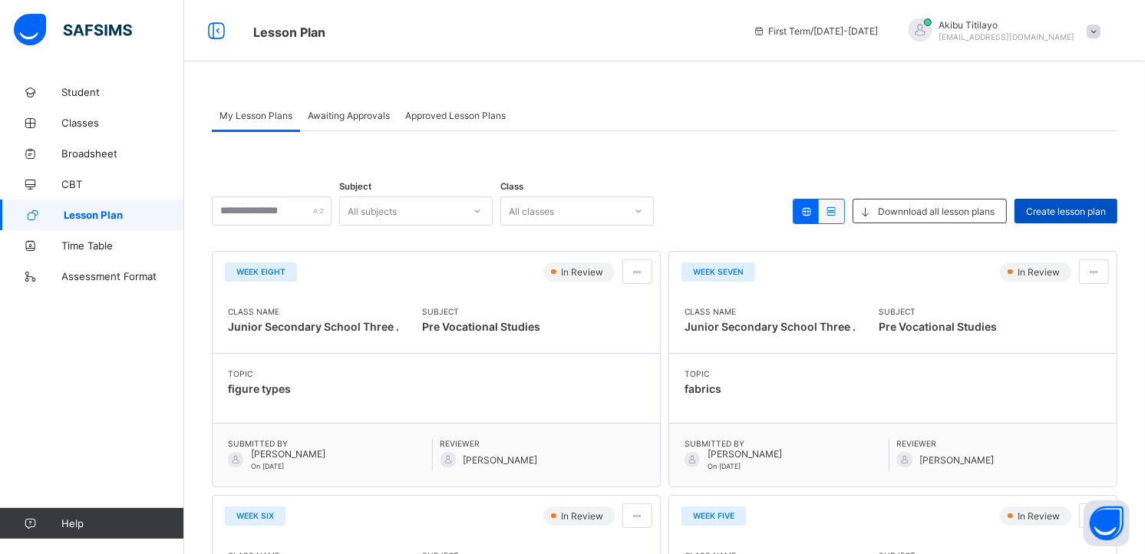
click at [1067, 218] on div "Create lesson plan" at bounding box center [1065, 211] width 103 height 25
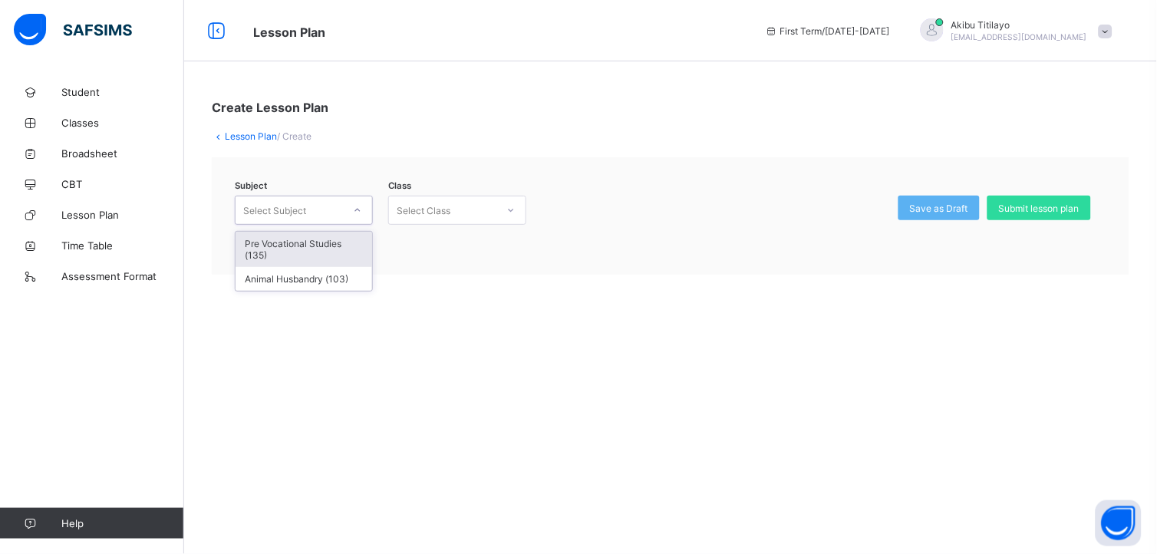
click at [359, 209] on icon at bounding box center [357, 210] width 5 height 3
click at [354, 240] on div "Pre Vocational Studies (135)" at bounding box center [304, 249] width 137 height 35
click at [512, 213] on icon at bounding box center [510, 210] width 9 height 15
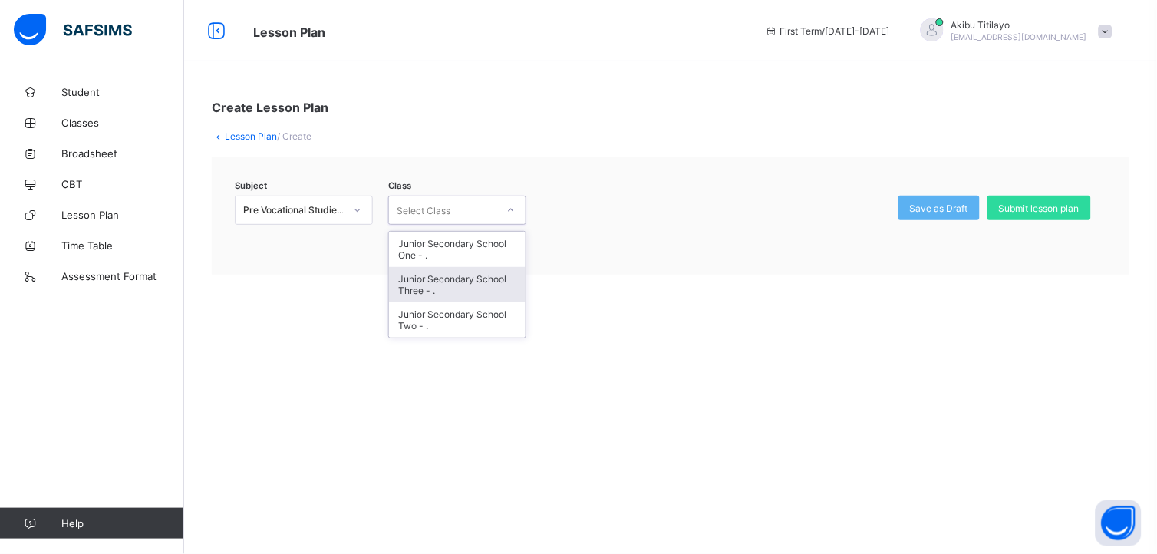
click at [482, 282] on div "Junior Secondary School Three - ." at bounding box center [457, 284] width 137 height 35
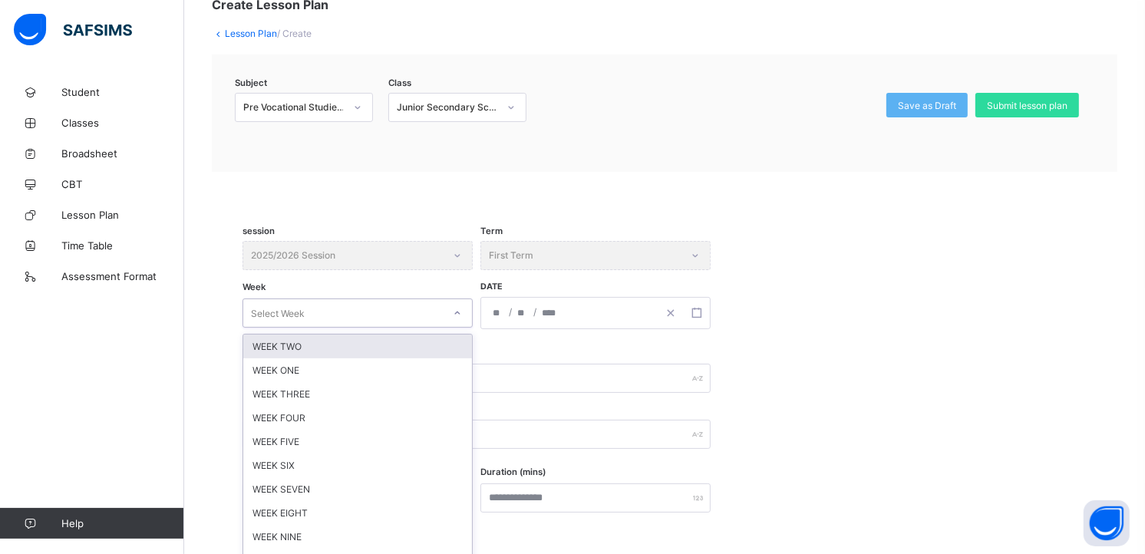
click at [460, 328] on div "option WEEK TWO focused, 1 of 12. 12 results available. Use Up and Down to choo…" at bounding box center [357, 312] width 230 height 29
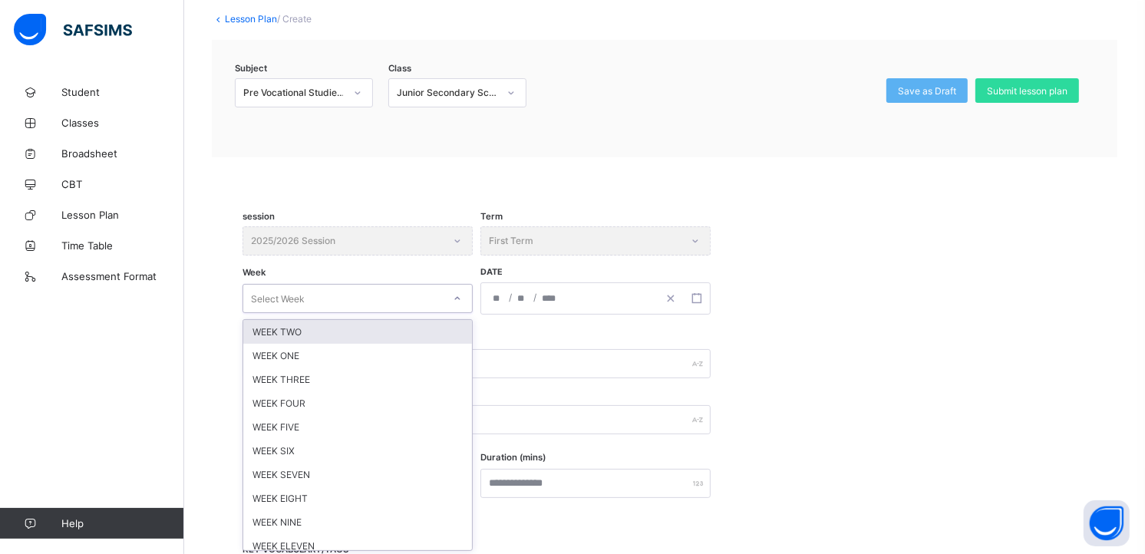
scroll to position [119, 0]
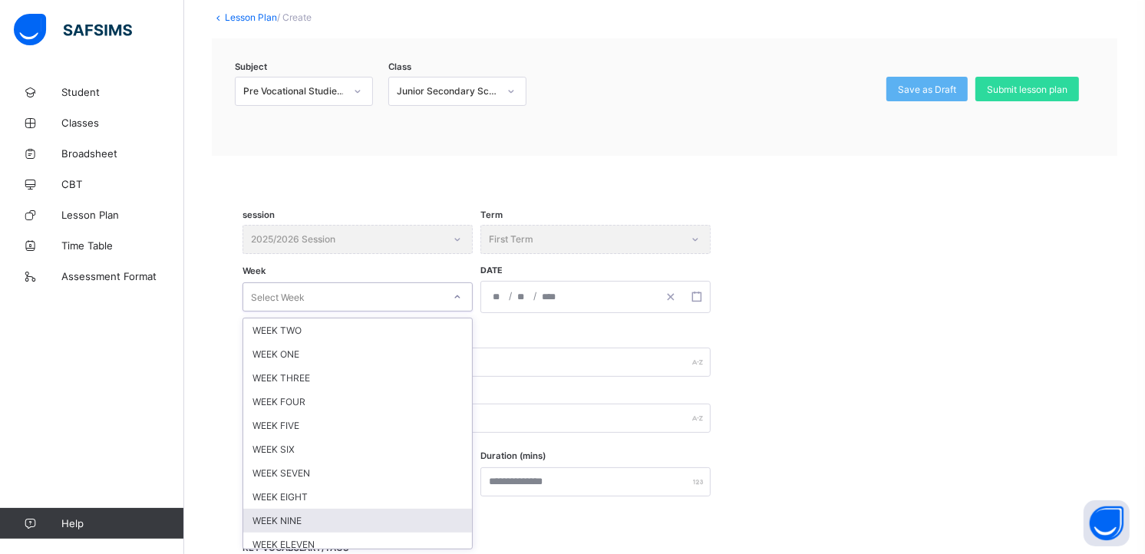
click at [401, 515] on div "WEEK NINE" at bounding box center [357, 521] width 229 height 24
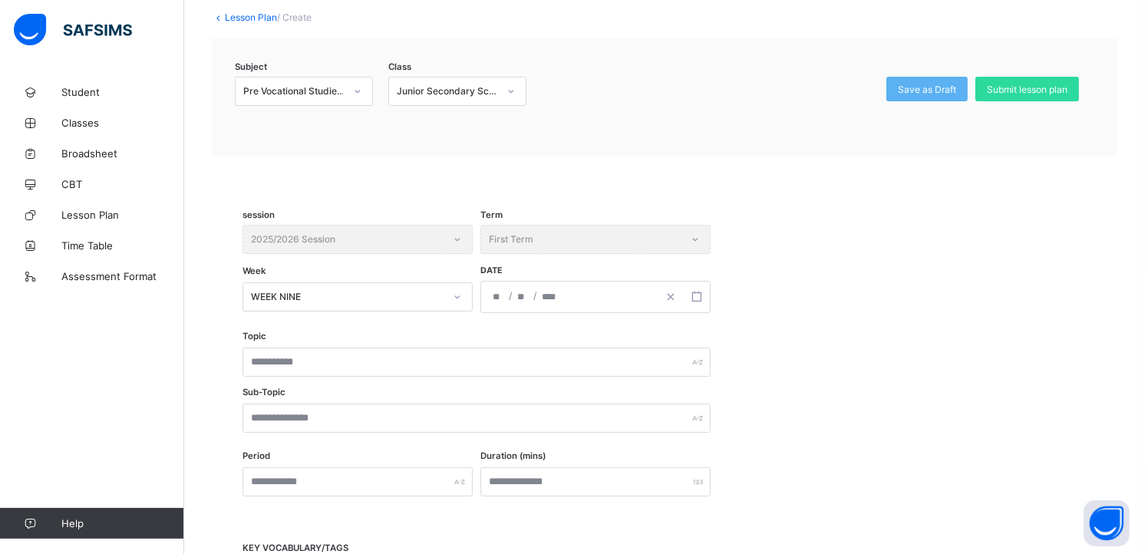
click at [593, 296] on div "/ /" at bounding box center [569, 297] width 176 height 31
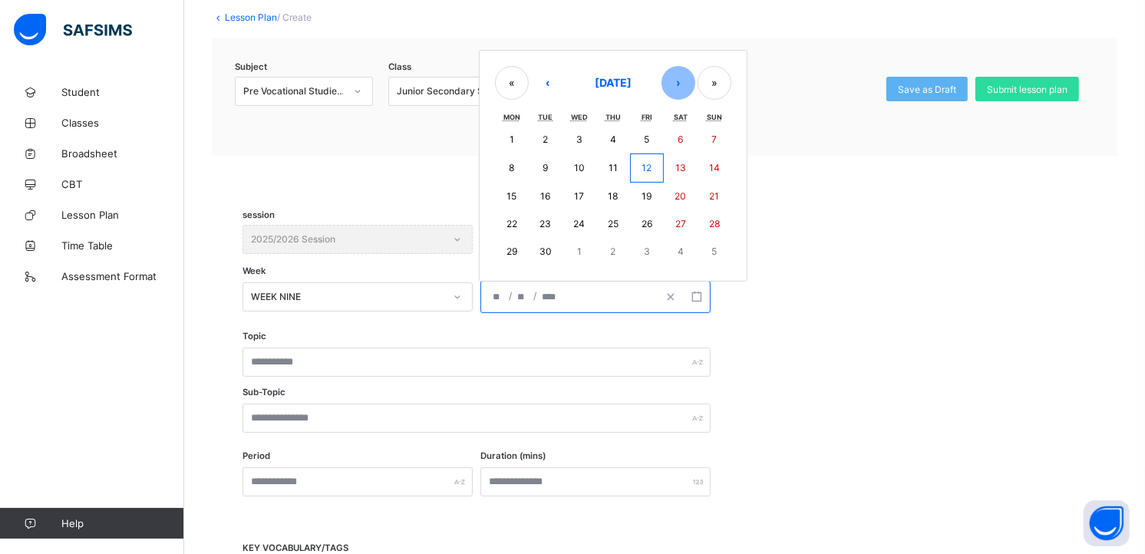
click at [677, 85] on button "›" at bounding box center [678, 83] width 34 height 34
click at [677, 85] on button "›" at bounding box center [678, 85] width 34 height 34
click at [518, 197] on button "10" at bounding box center [512, 197] width 34 height 28
type input "**********"
type input "**"
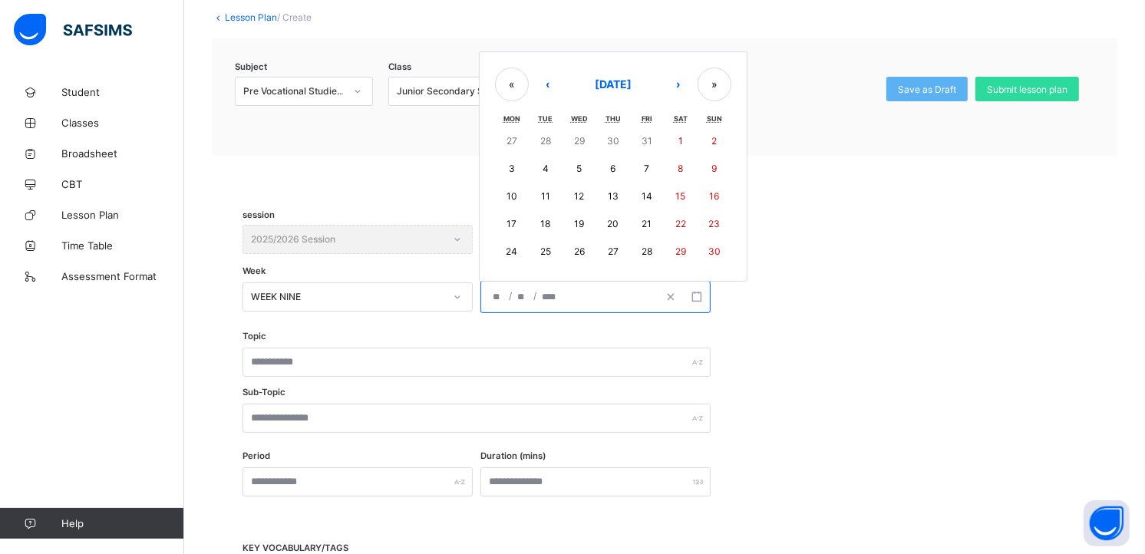
type input "**"
type input "****"
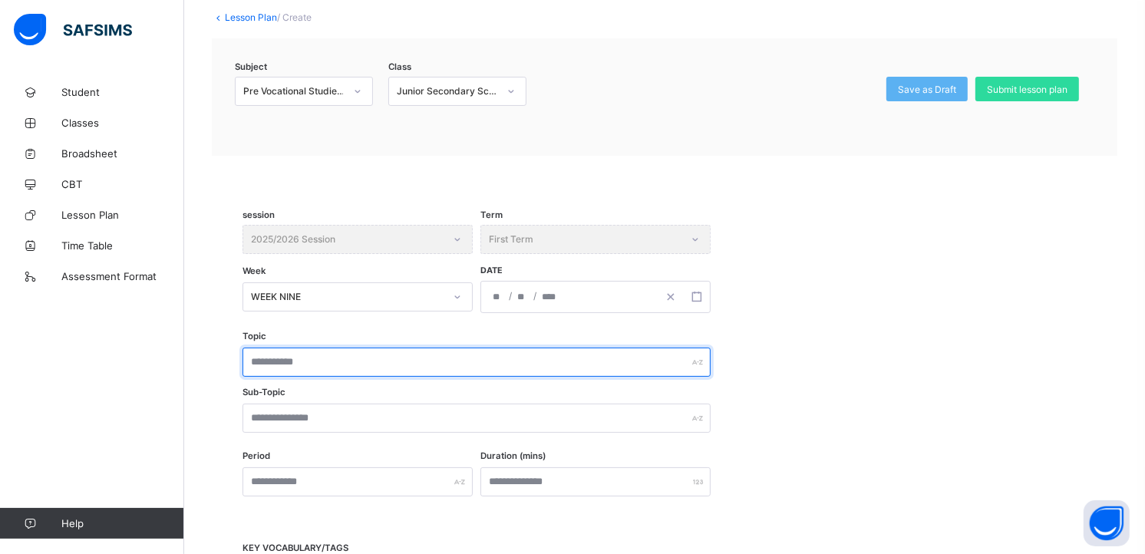
click at [395, 358] on input "text" at bounding box center [476, 362] width 468 height 29
type input "**********"
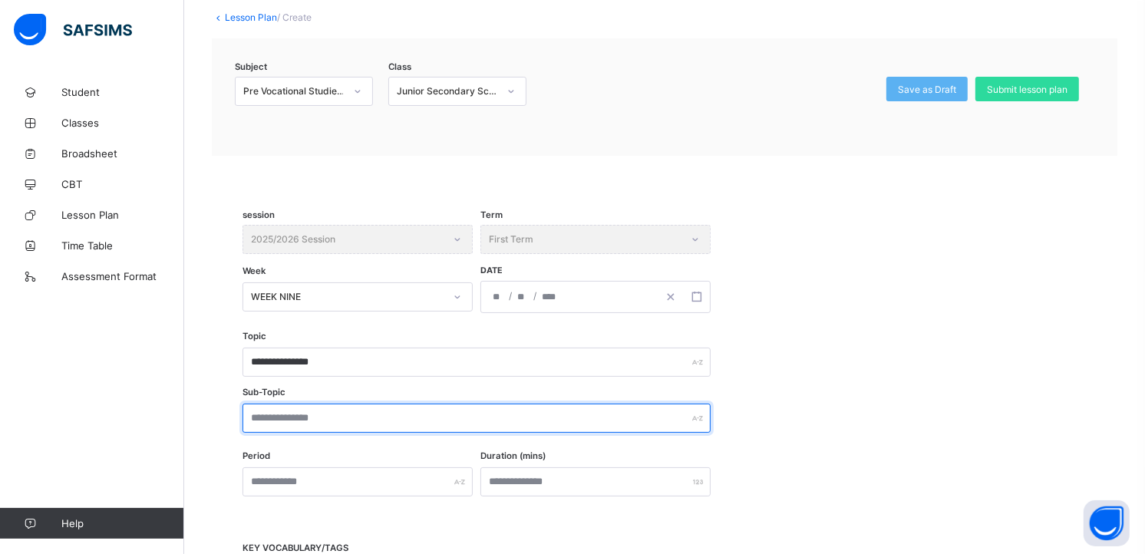
click at [395, 422] on input "text" at bounding box center [476, 418] width 468 height 29
type input "**********"
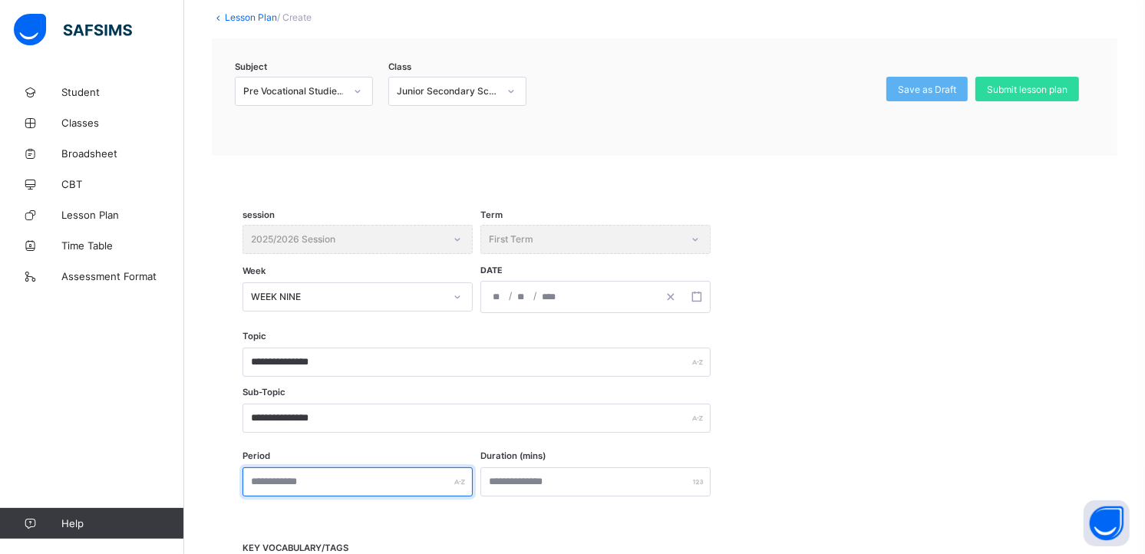
click at [396, 478] on input "text" at bounding box center [357, 481] width 230 height 29
type input "*"
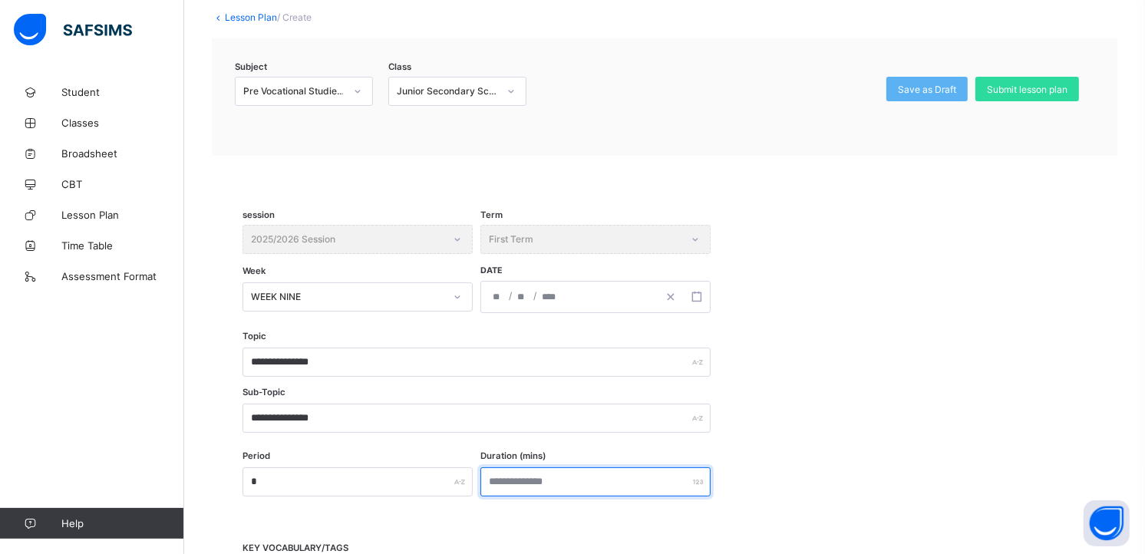
click at [543, 473] on input "number" at bounding box center [595, 481] width 230 height 29
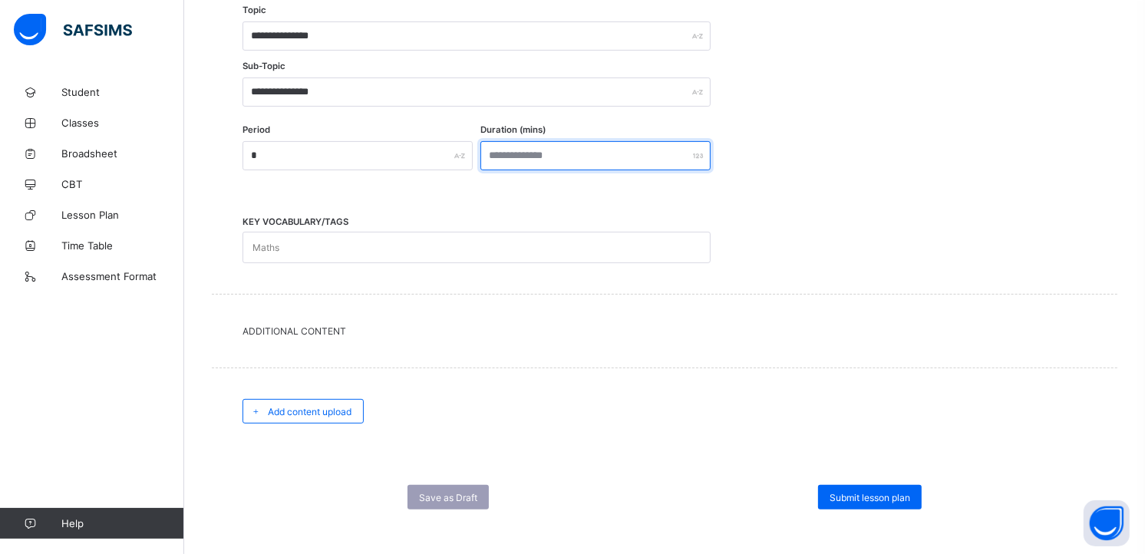
scroll to position [451, 0]
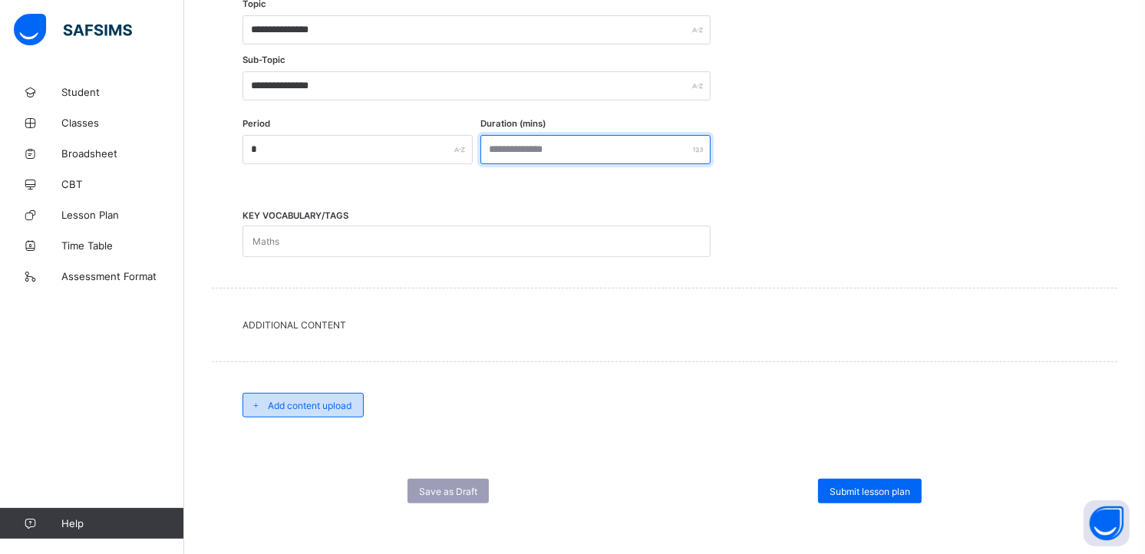
type input "**"
click at [341, 401] on span "Add content upload" at bounding box center [310, 406] width 84 height 12
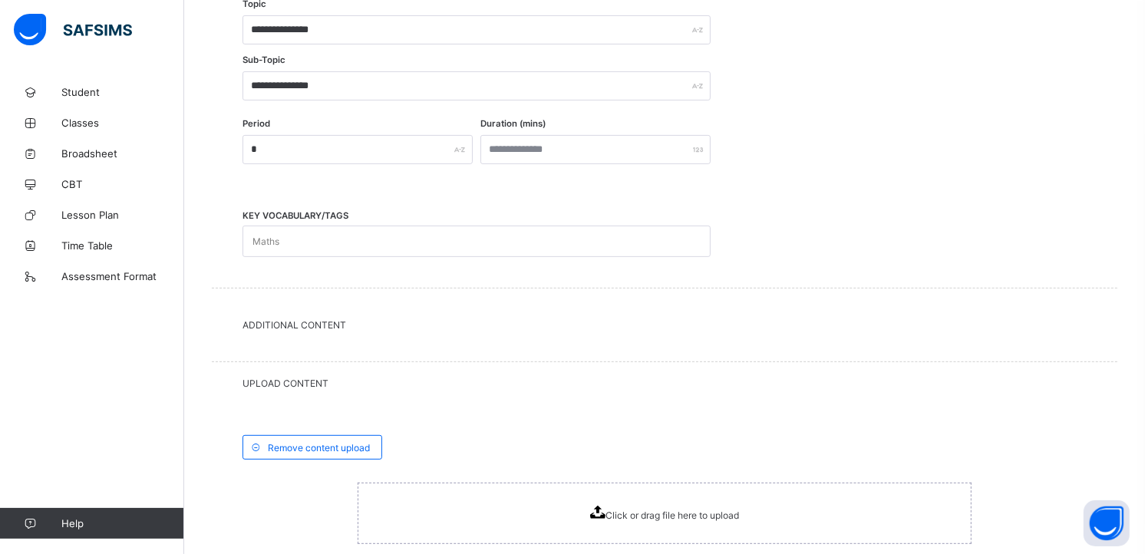
click at [556, 511] on div "Click or drag file here to upload" at bounding box center [665, 513] width 614 height 61
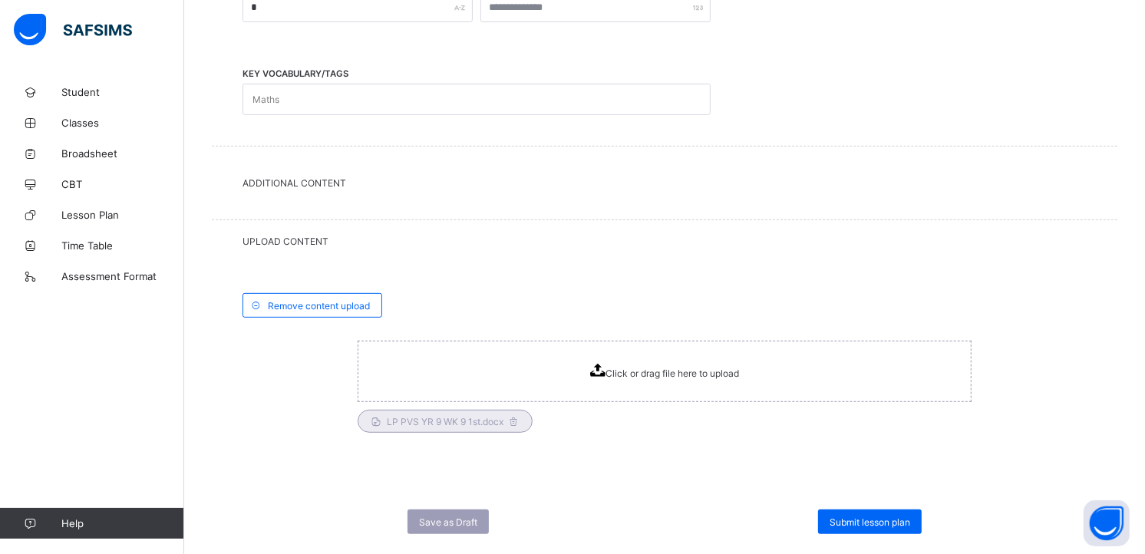
scroll to position [624, 0]
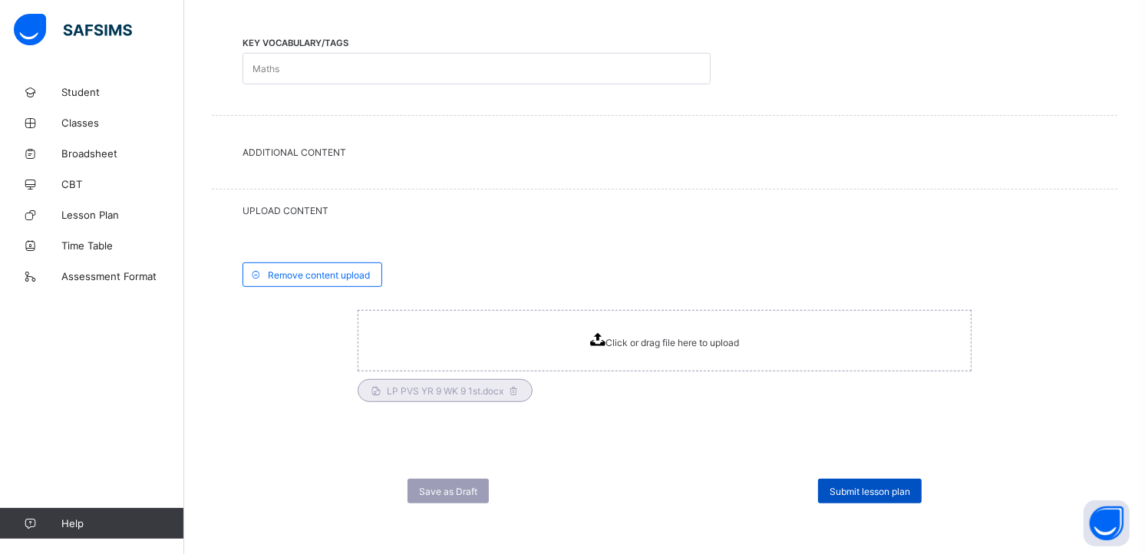
click at [886, 488] on span "Submit lesson plan" at bounding box center [869, 492] width 81 height 12
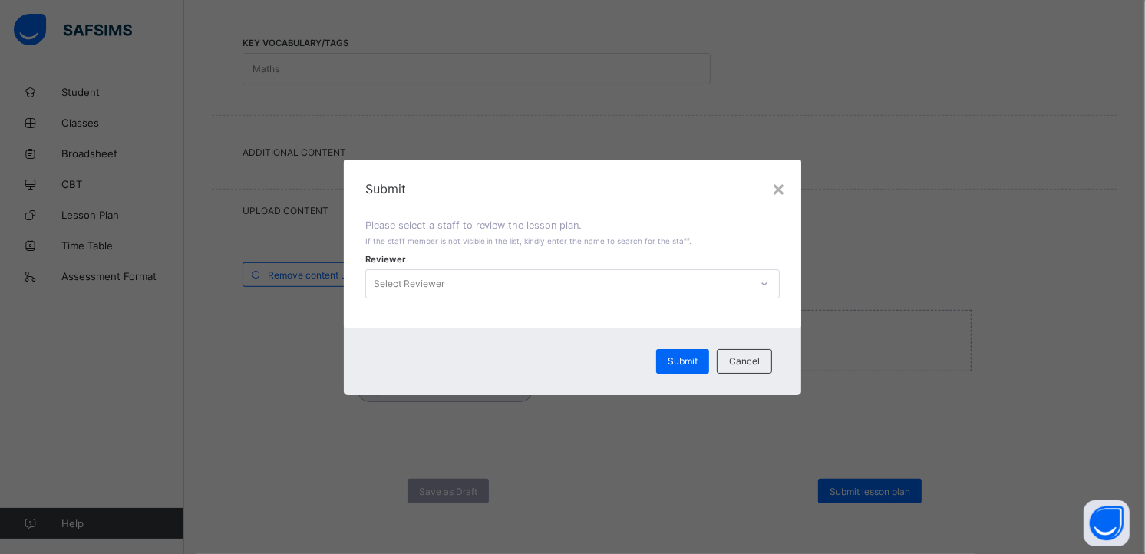
click at [768, 285] on icon at bounding box center [764, 283] width 9 height 15
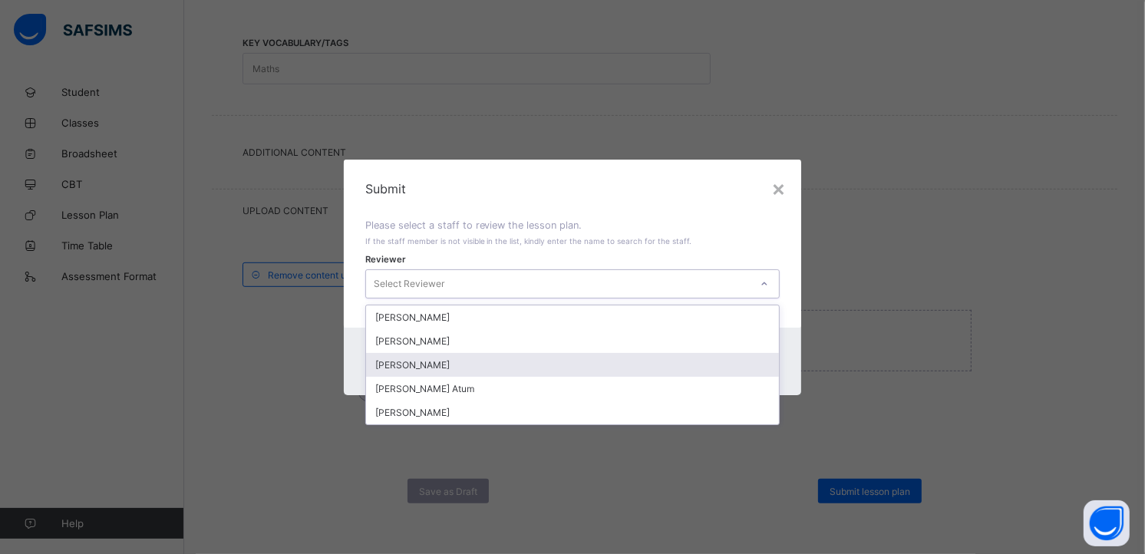
click at [583, 361] on div "[PERSON_NAME]" at bounding box center [573, 365] width 414 height 24
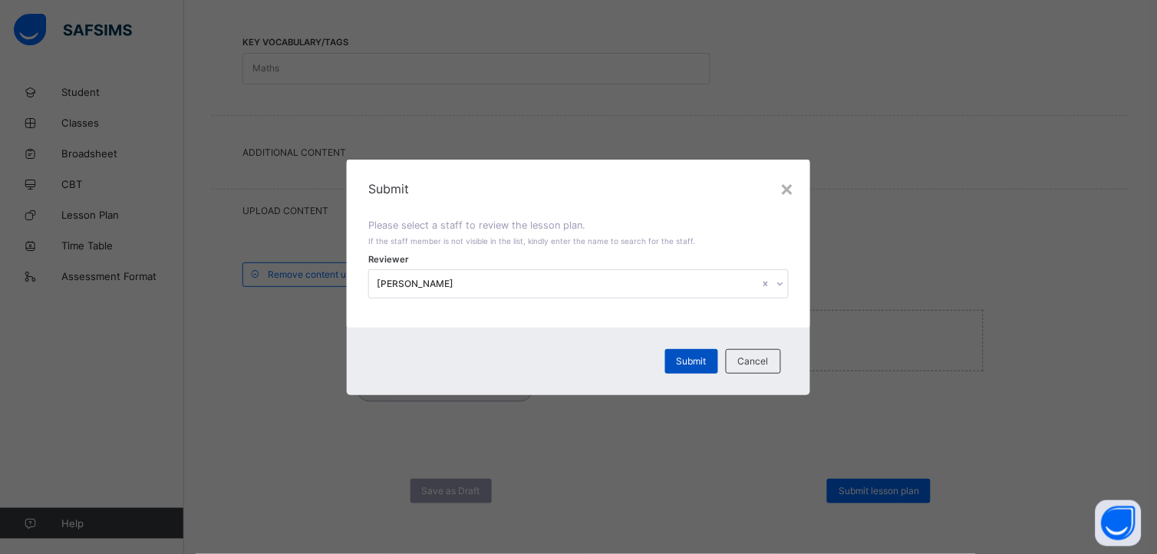
click at [683, 359] on span "Submit" at bounding box center [692, 361] width 30 height 12
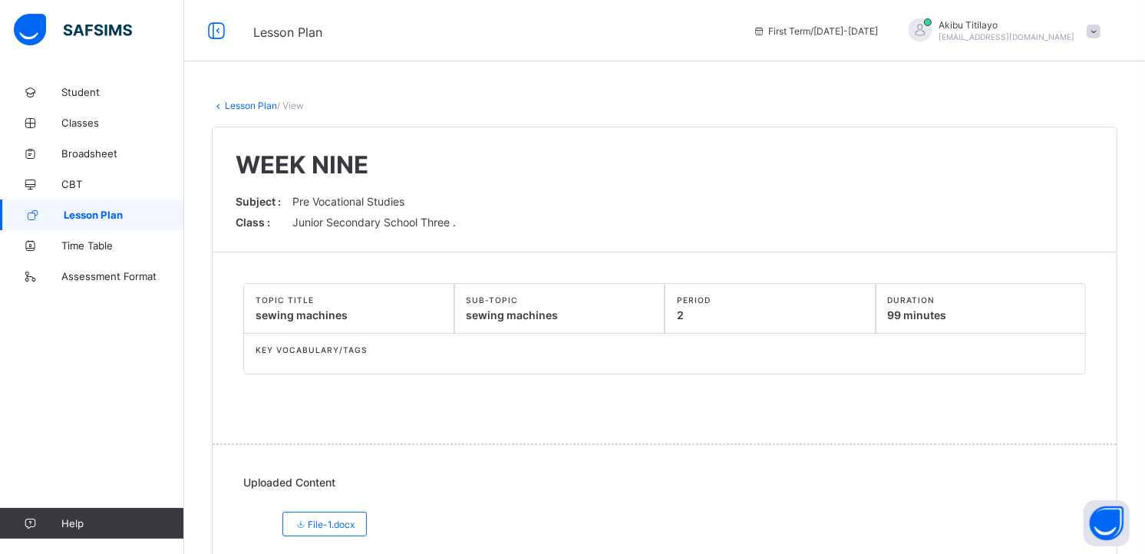
click at [160, 216] on span "Lesson Plan" at bounding box center [124, 215] width 120 height 12
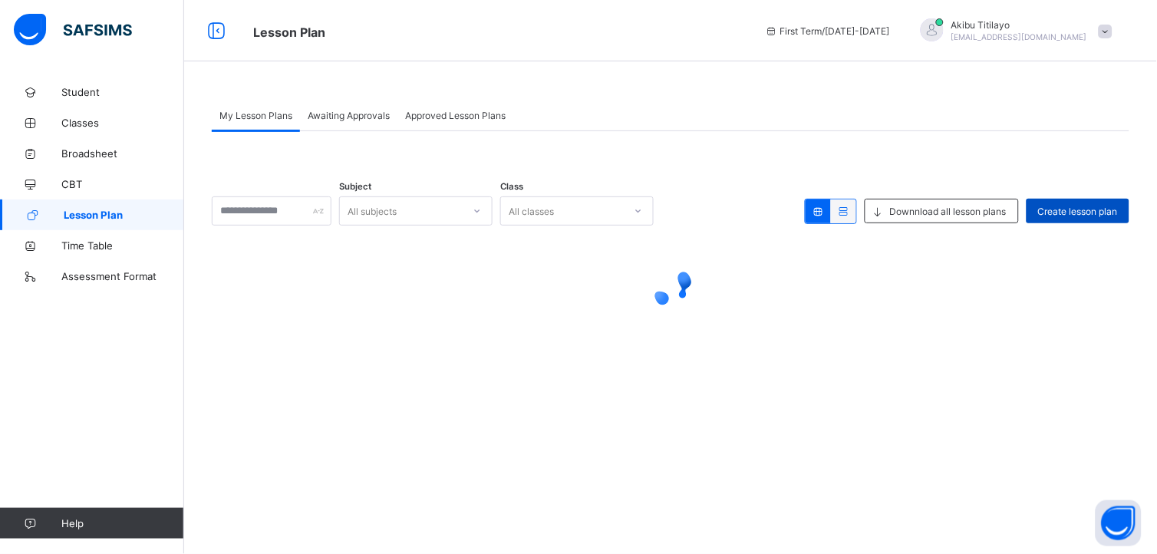
click at [1053, 213] on span "Create lesson plan" at bounding box center [1078, 212] width 80 height 12
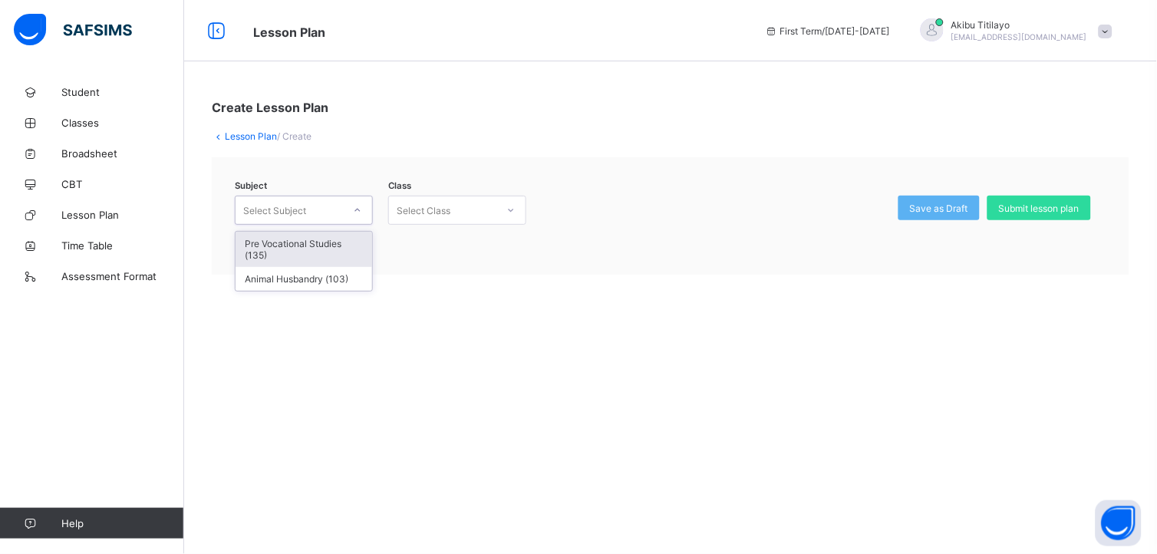
click at [355, 215] on div at bounding box center [358, 210] width 26 height 25
click at [354, 247] on div "Pre Vocational Studies (135)" at bounding box center [304, 249] width 137 height 35
click at [522, 216] on div at bounding box center [511, 210] width 26 height 25
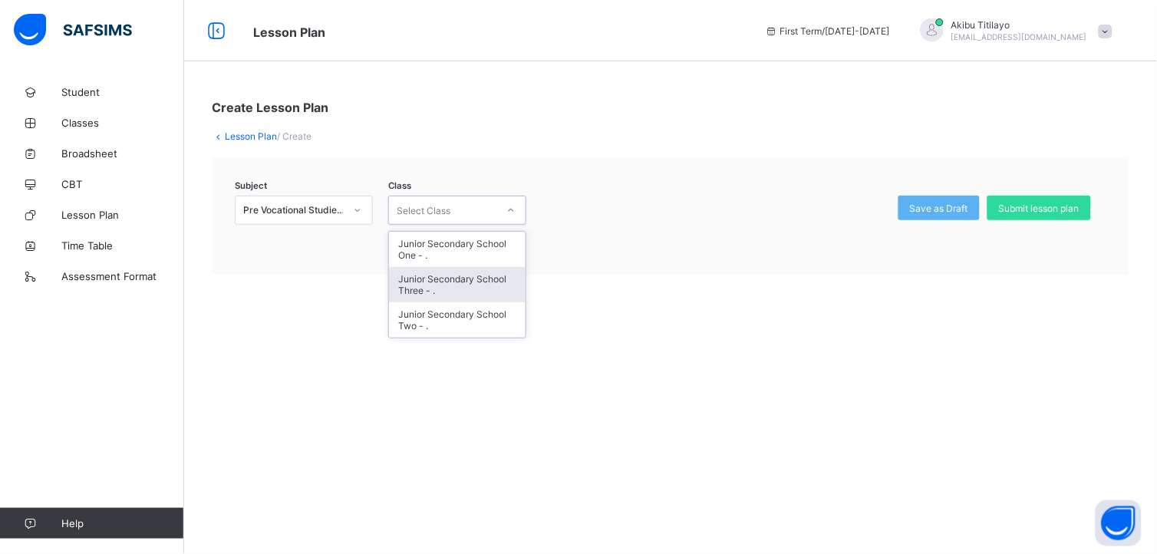
click at [500, 278] on div "Junior Secondary School Three - ." at bounding box center [457, 284] width 137 height 35
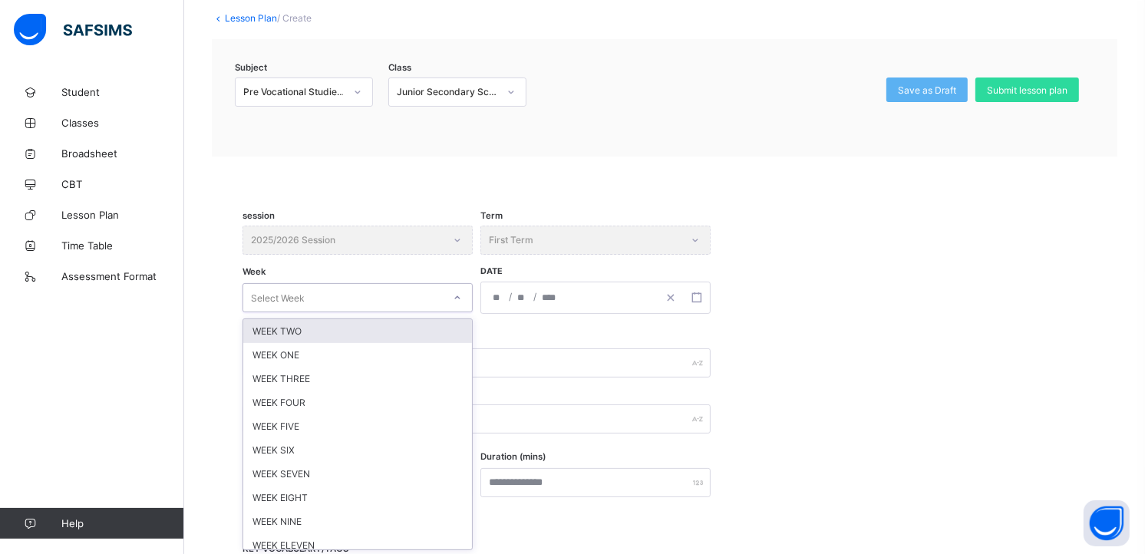
click at [457, 312] on div "option WEEK TWO focused, 1 of 12. 12 results available. Use Up and Down to choo…" at bounding box center [357, 297] width 230 height 29
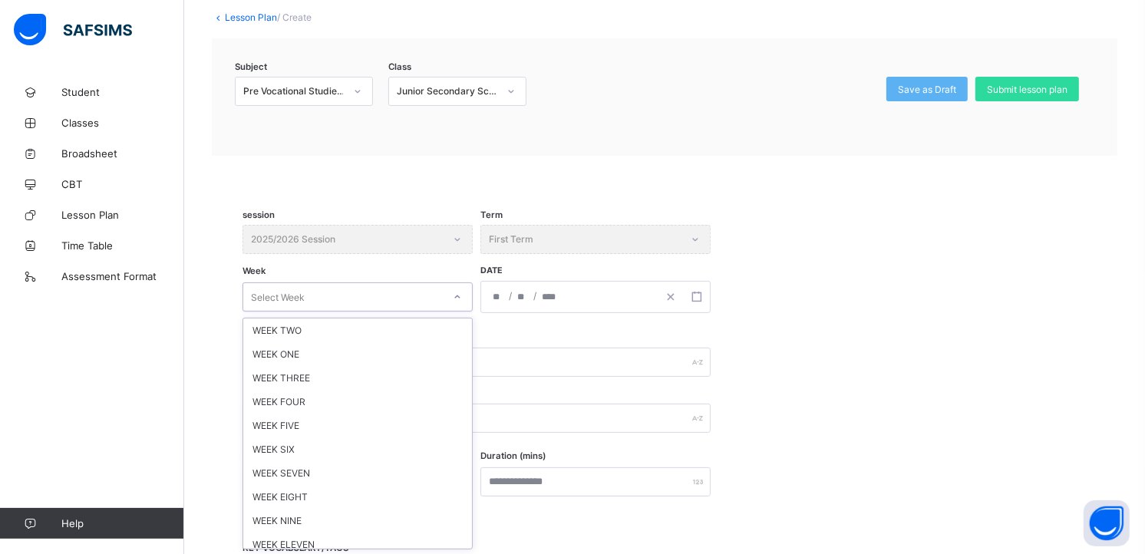
scroll to position [50, 0]
click at [394, 510] on div "WEEK TEN" at bounding box center [357, 518] width 229 height 24
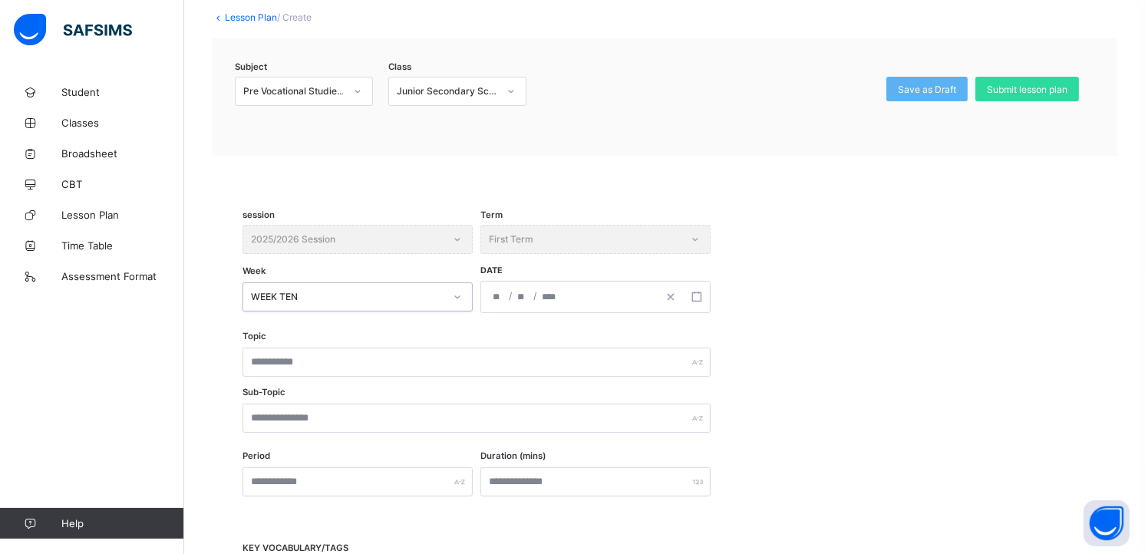
click at [561, 301] on div "/ /" at bounding box center [569, 297] width 176 height 31
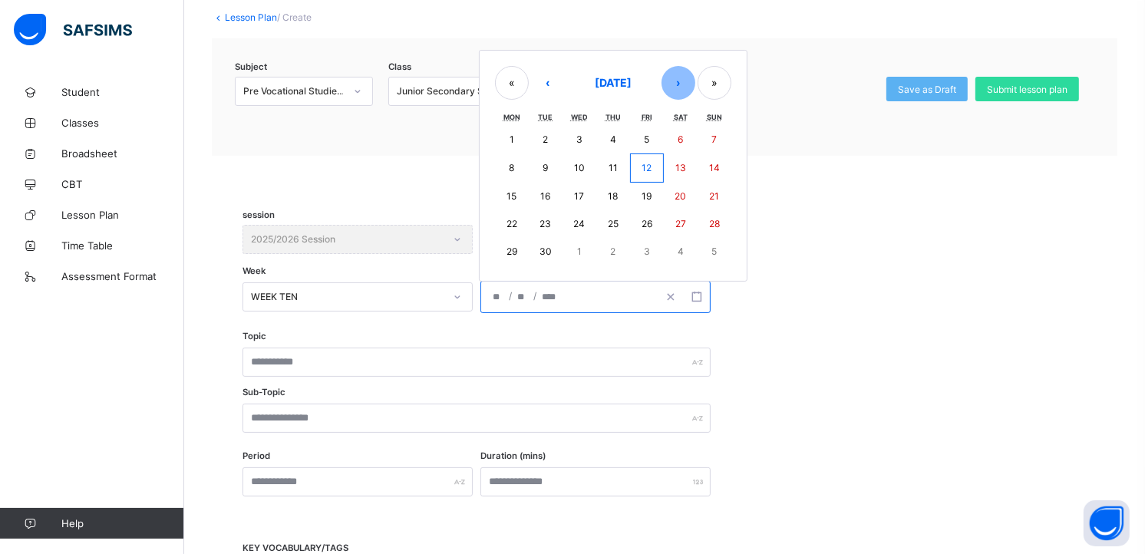
click at [674, 77] on button "›" at bounding box center [678, 83] width 34 height 34
click at [674, 77] on button "›" at bounding box center [678, 85] width 34 height 34
click at [515, 223] on abbr "17" at bounding box center [511, 224] width 10 height 12
type input "**********"
type input "**"
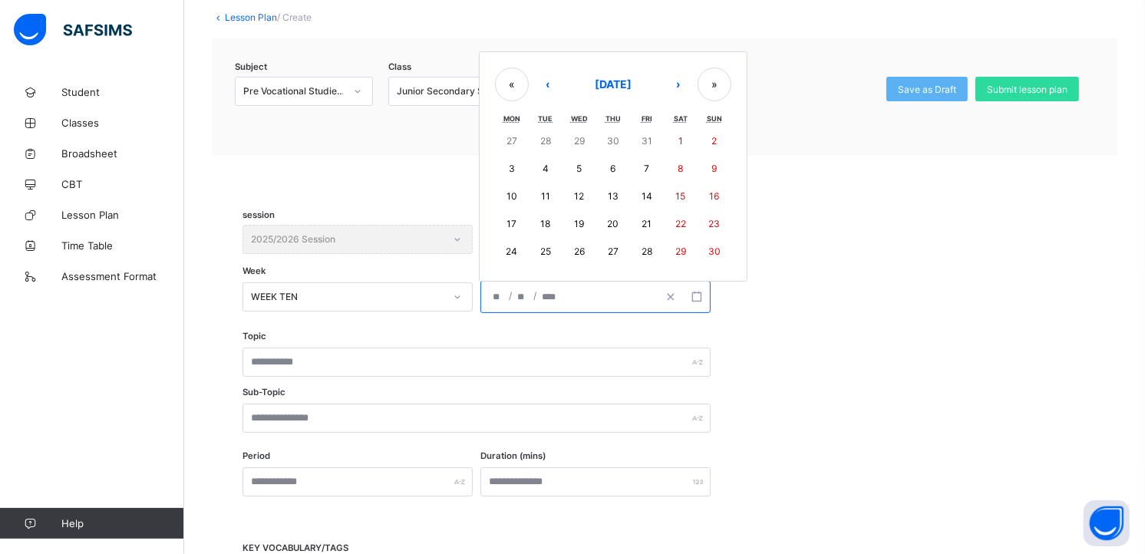
type input "**"
type input "****"
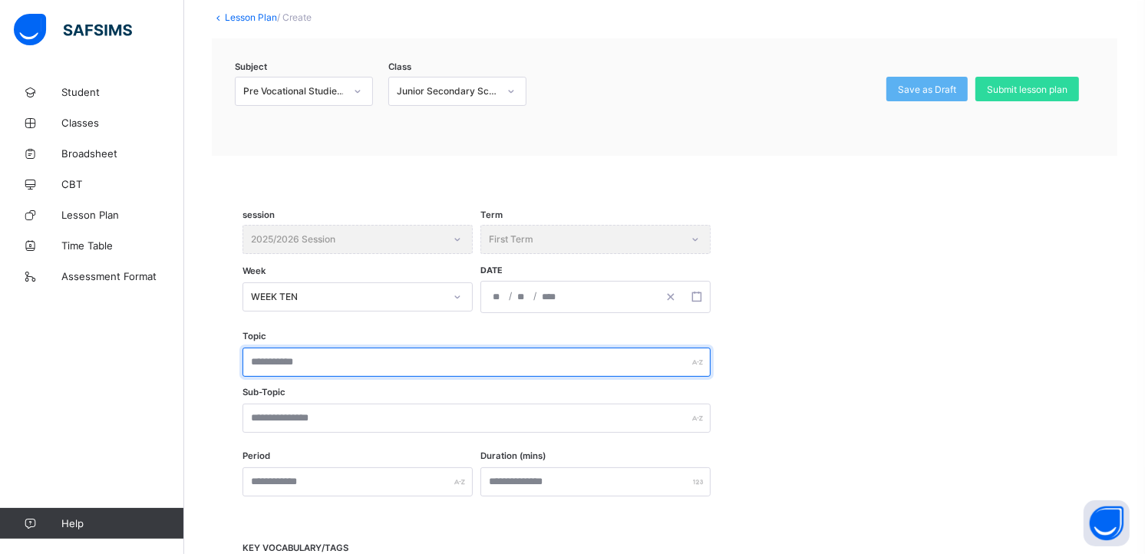
click at [404, 358] on input "text" at bounding box center [476, 362] width 468 height 29
type input "**********"
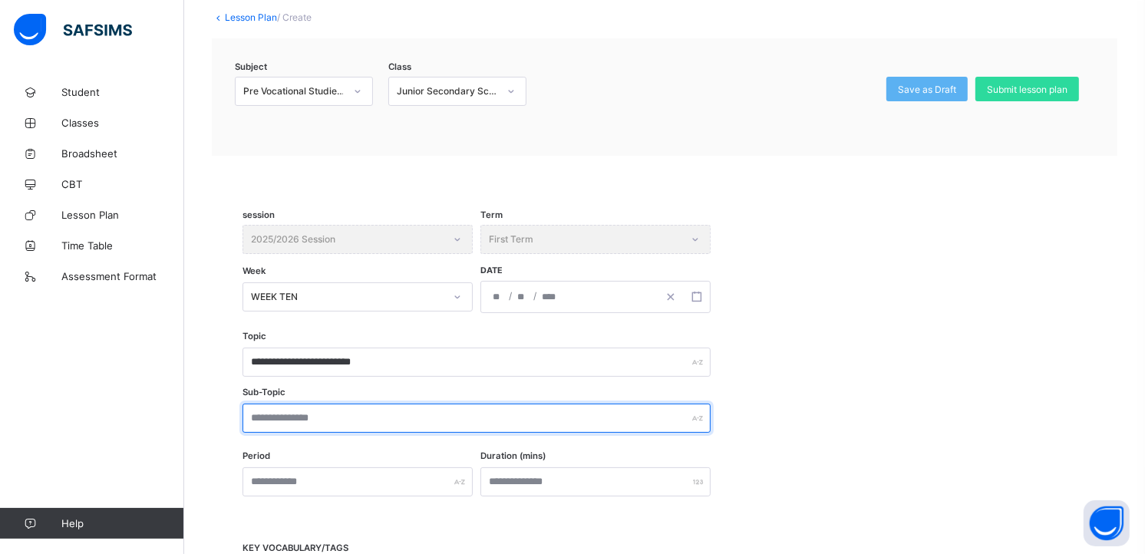
click at [354, 422] on input "text" at bounding box center [476, 418] width 468 height 29
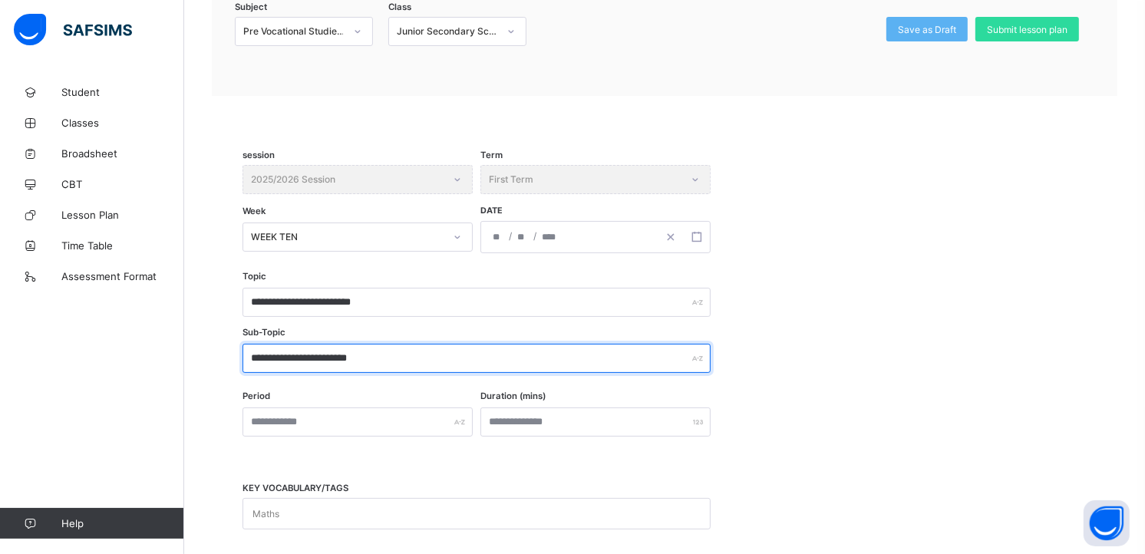
scroll to position [204, 0]
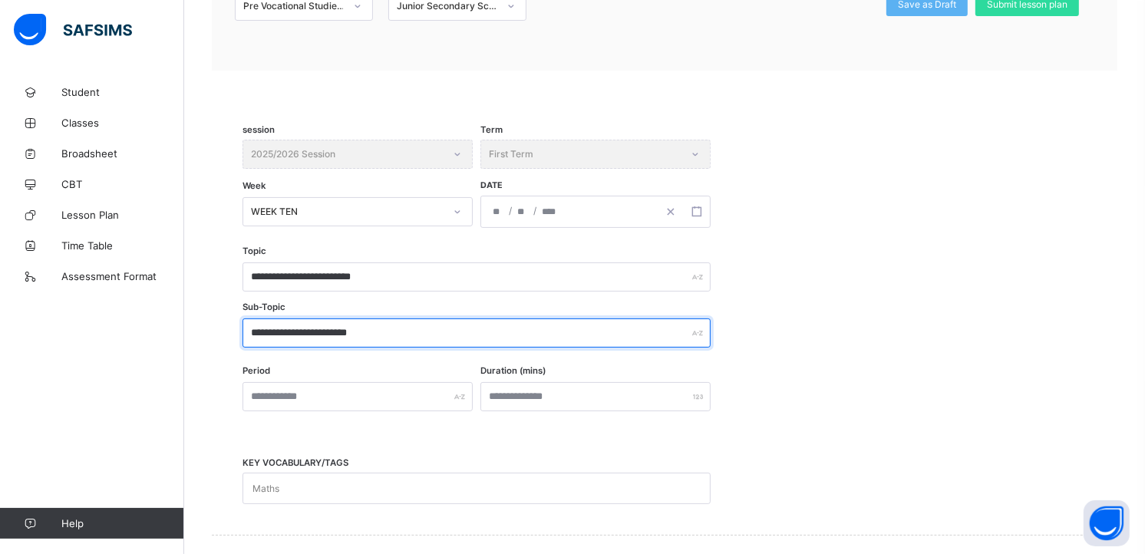
type input "**********"
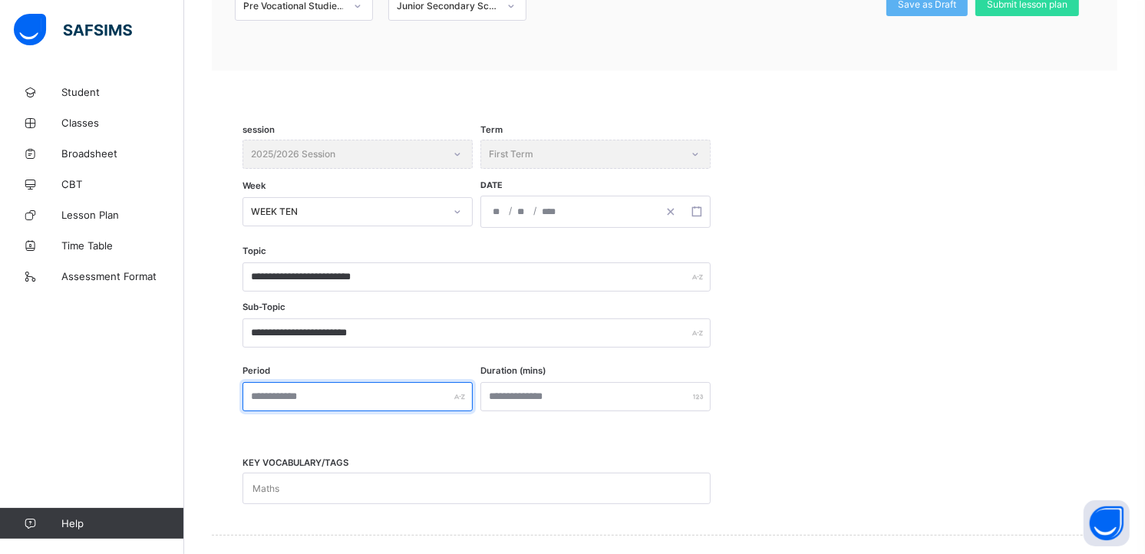
click at [362, 400] on input "text" at bounding box center [357, 396] width 230 height 29
type input "*"
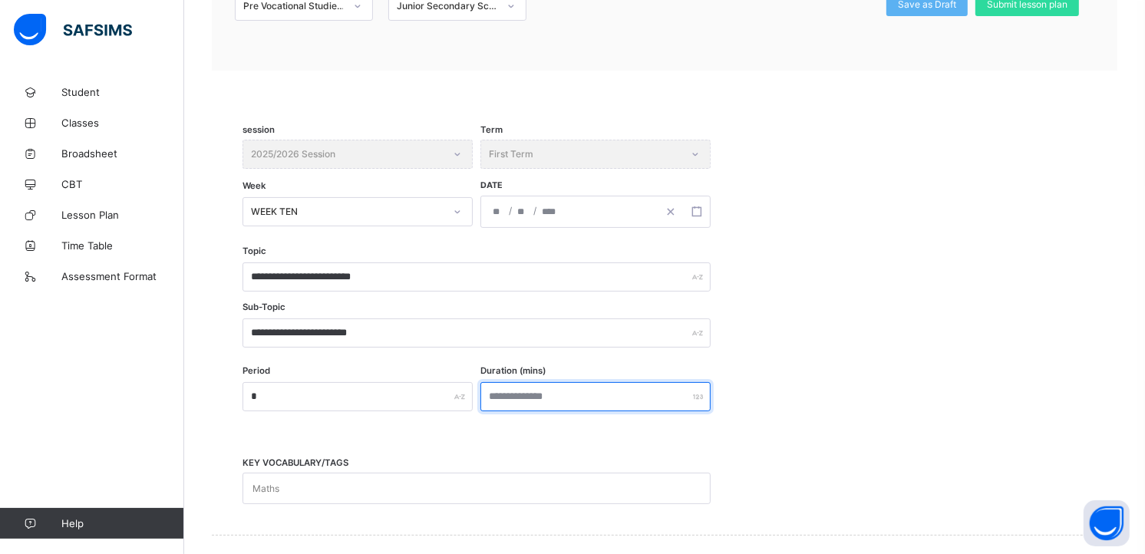
click at [508, 389] on input "number" at bounding box center [595, 396] width 230 height 29
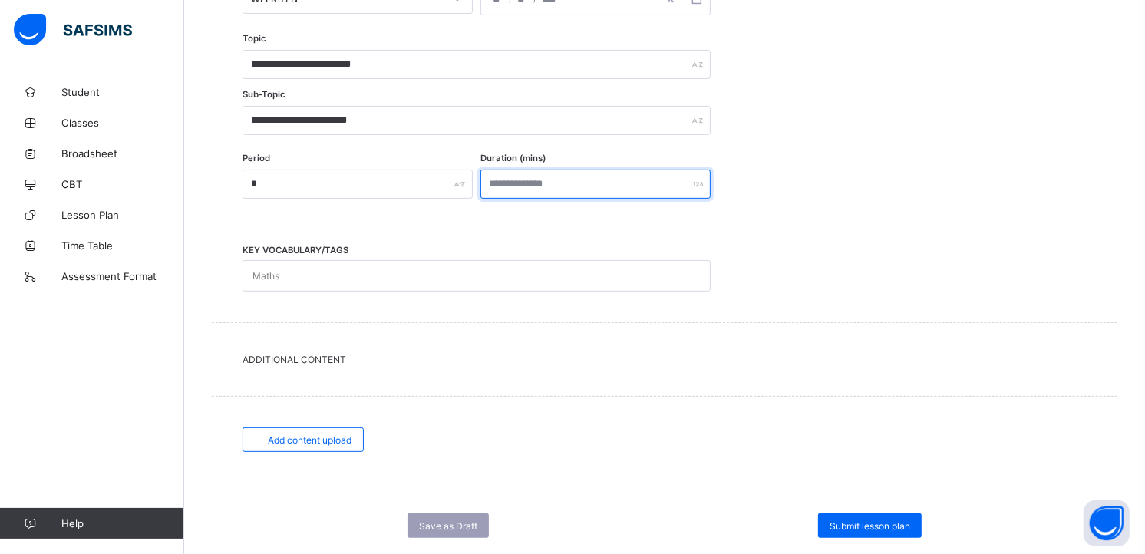
scroll to position [451, 0]
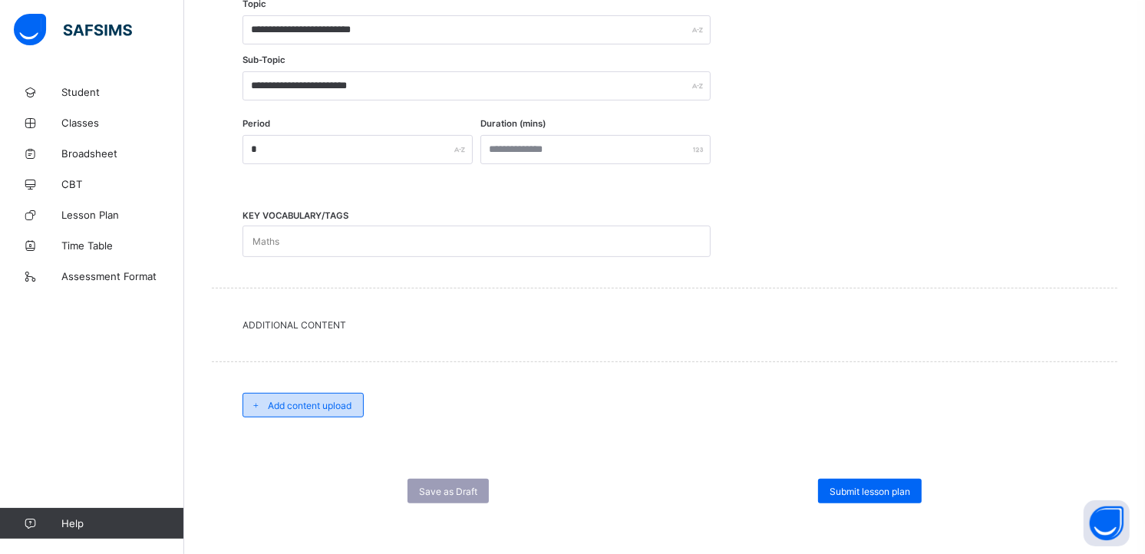
click at [338, 401] on span "Add content upload" at bounding box center [310, 406] width 84 height 12
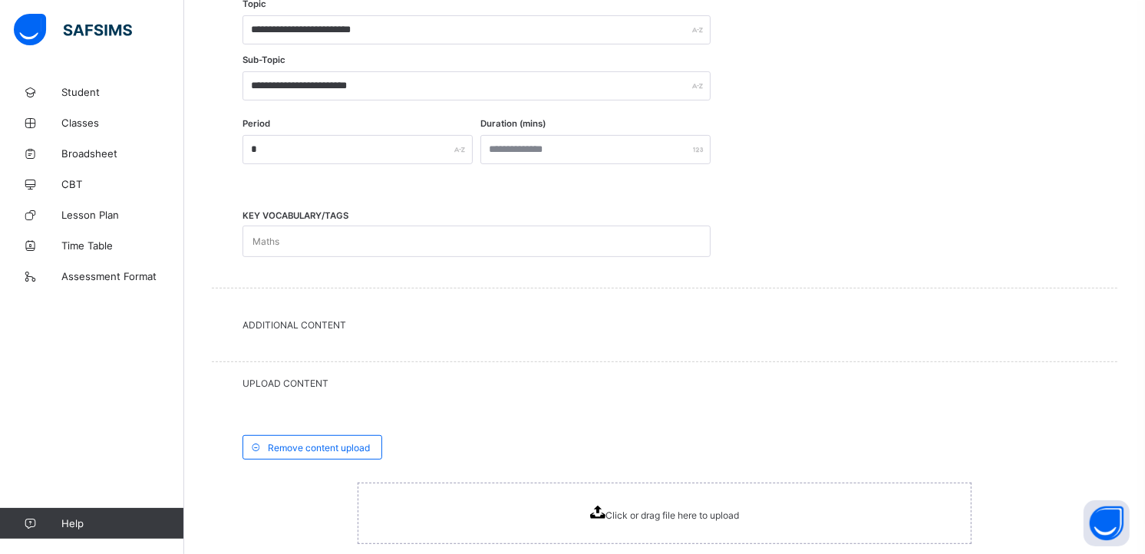
click at [511, 501] on div "Click or drag file here to upload" at bounding box center [665, 513] width 614 height 61
click at [508, 140] on input "**" at bounding box center [595, 149] width 230 height 29
type input "*"
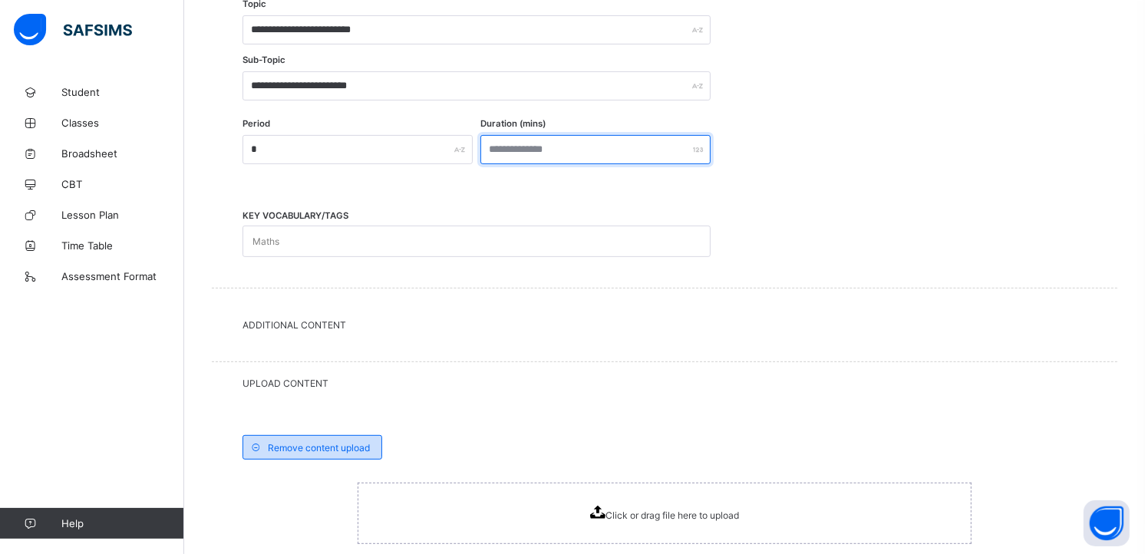
type input "***"
click at [346, 442] on span "Remove content upload" at bounding box center [319, 448] width 102 height 12
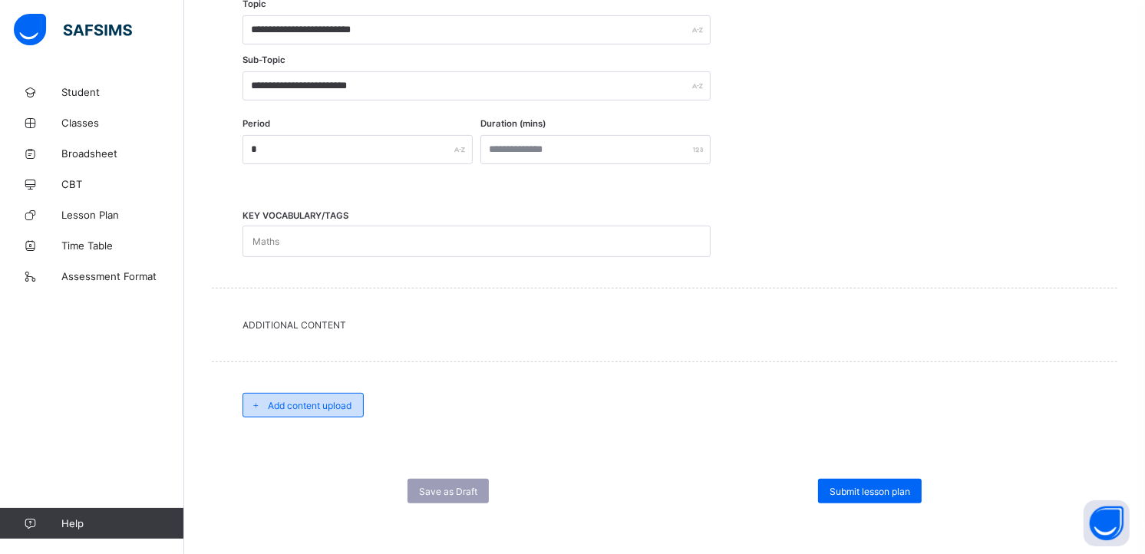
click at [328, 404] on span "Add content upload" at bounding box center [310, 406] width 84 height 12
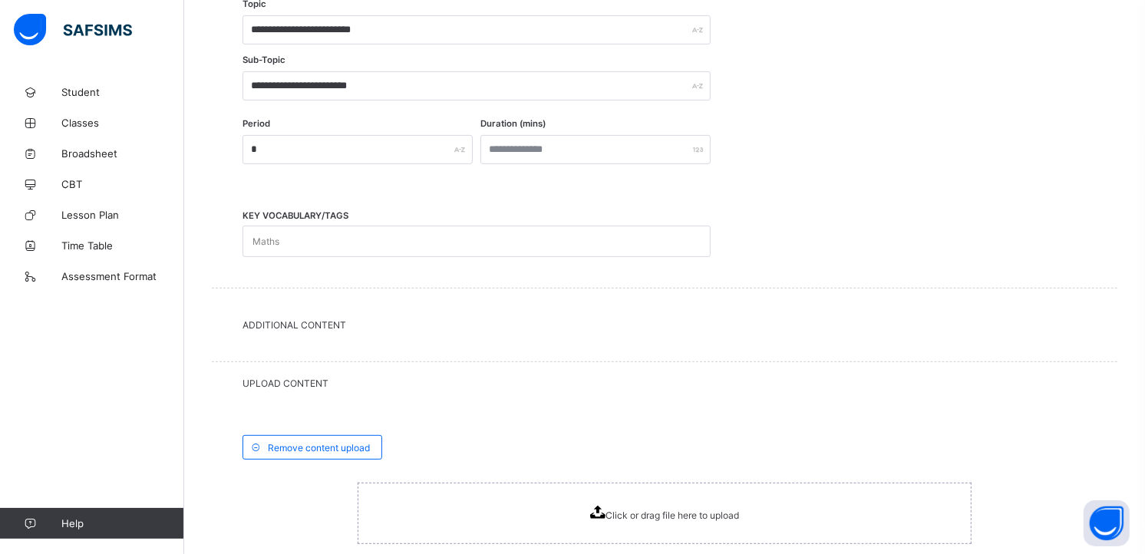
click at [473, 515] on div "Click or drag file here to upload" at bounding box center [665, 513] width 614 height 61
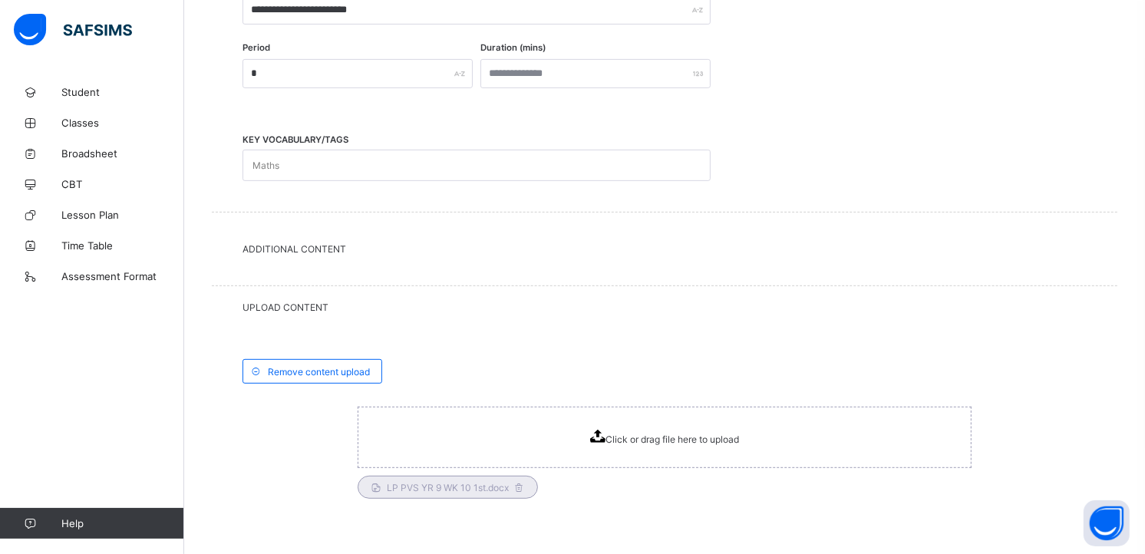
scroll to position [624, 0]
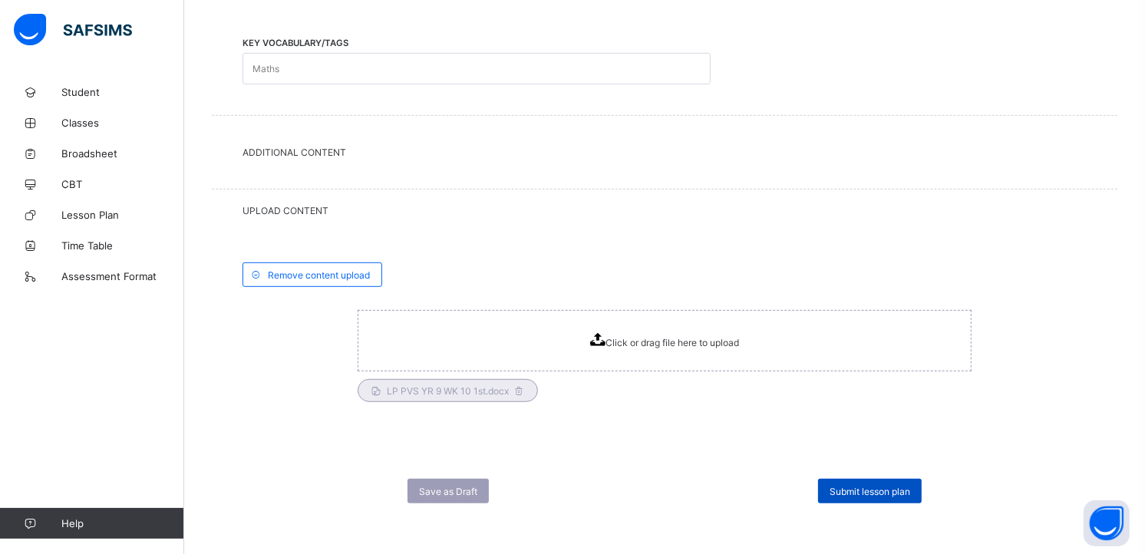
click at [852, 487] on span "Submit lesson plan" at bounding box center [869, 492] width 81 height 12
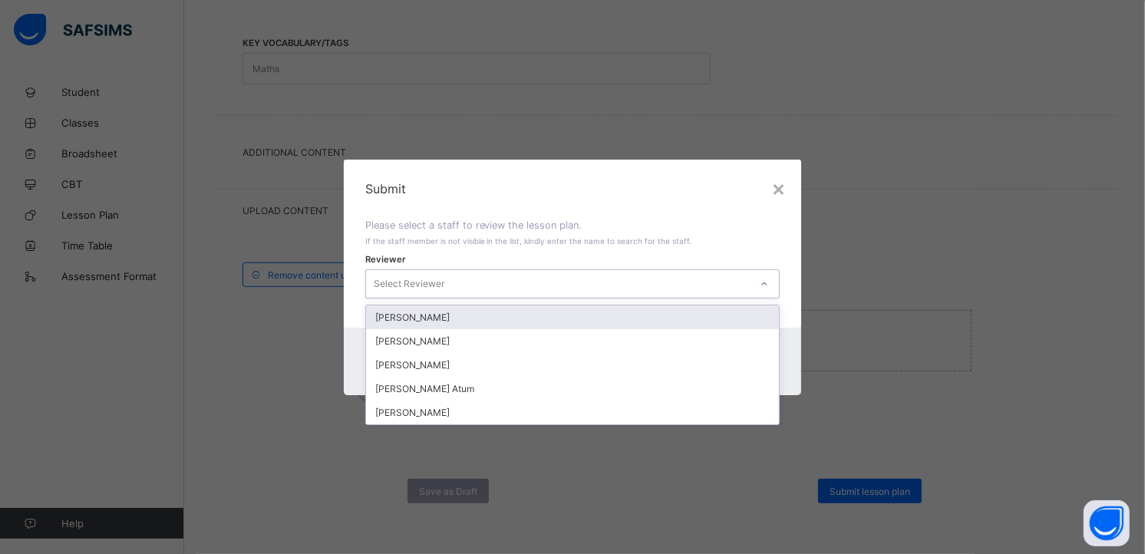
click at [767, 278] on icon at bounding box center [764, 283] width 9 height 15
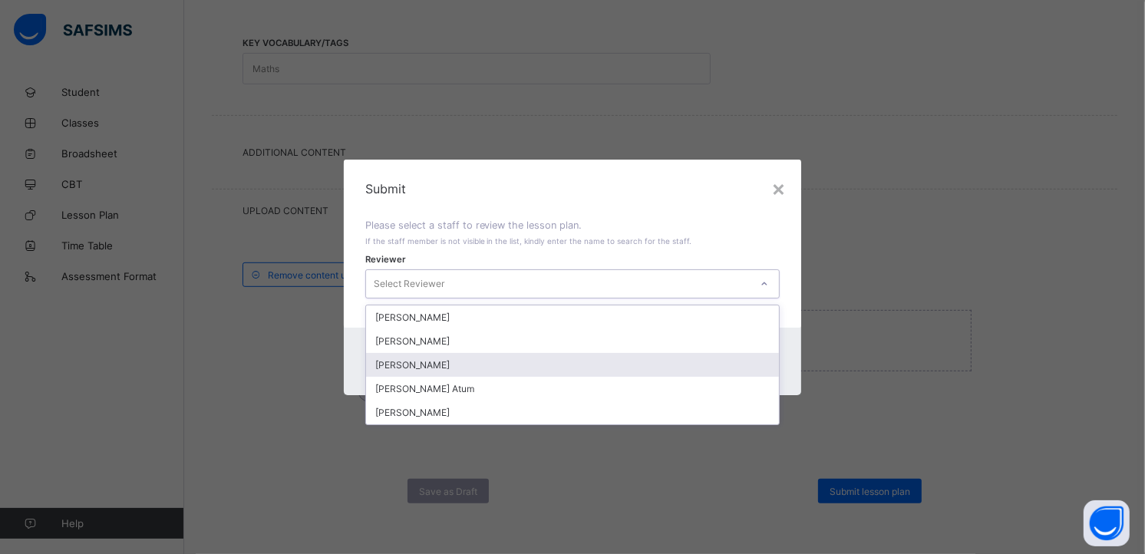
click at [436, 364] on div "[PERSON_NAME]" at bounding box center [573, 365] width 414 height 24
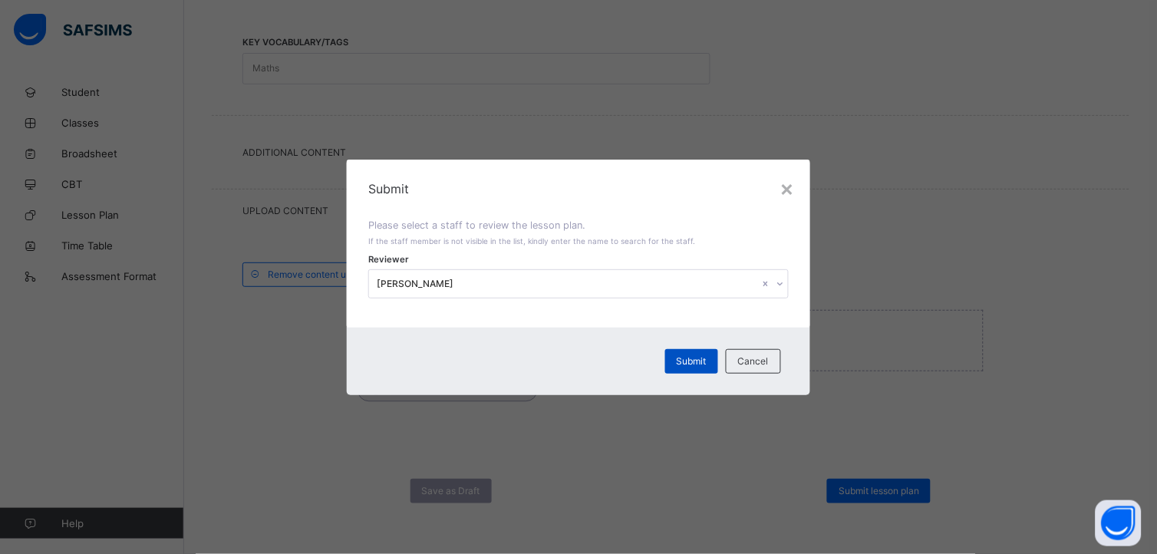
click at [681, 358] on span "Submit" at bounding box center [692, 361] width 30 height 12
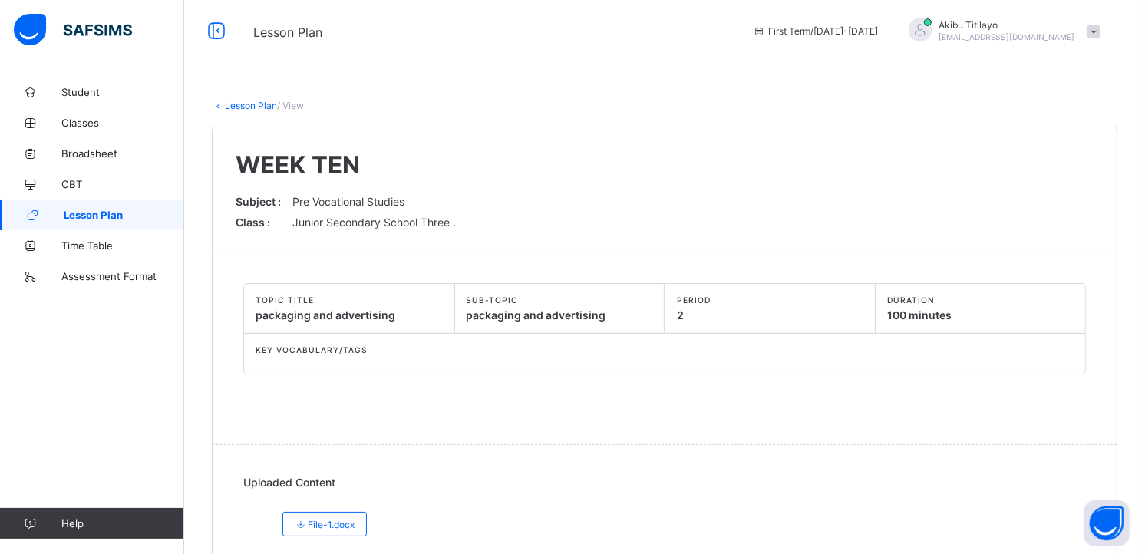
click at [127, 213] on span "Lesson Plan" at bounding box center [124, 215] width 120 height 12
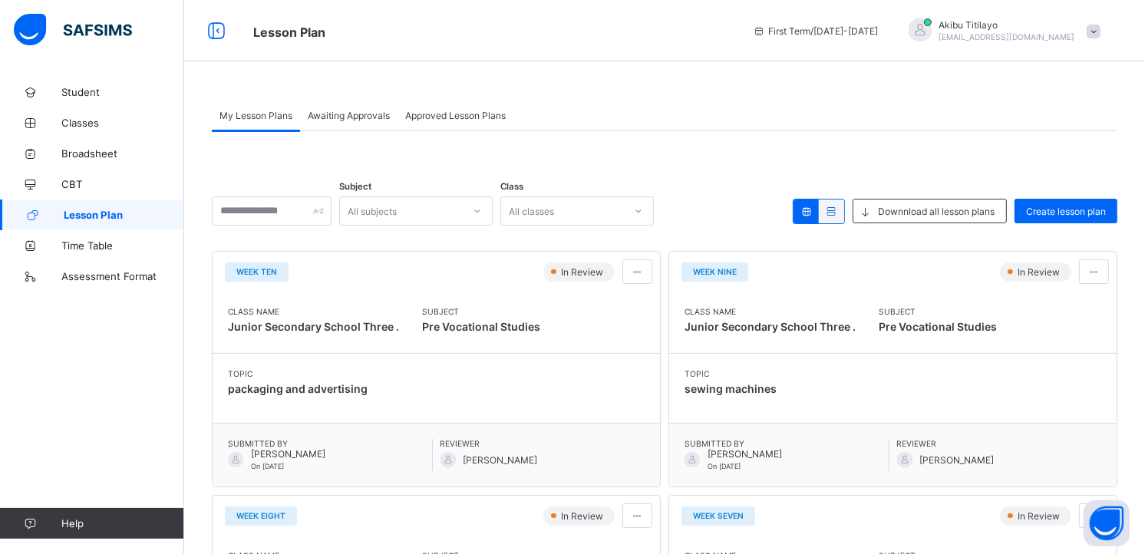
click at [366, 121] on div "Awaiting Approvals" at bounding box center [348, 115] width 97 height 31
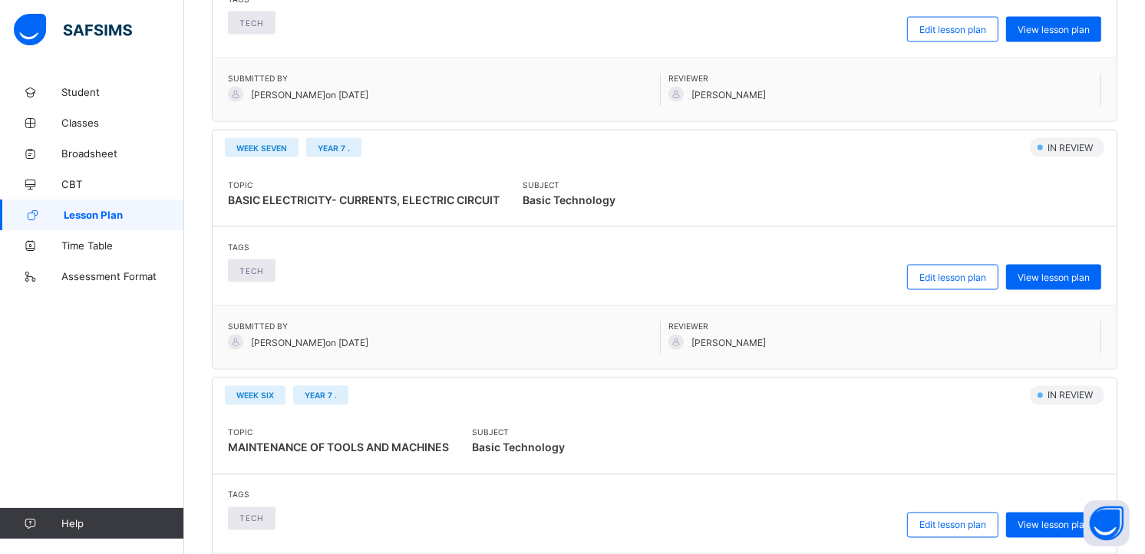
scroll to position [2344, 0]
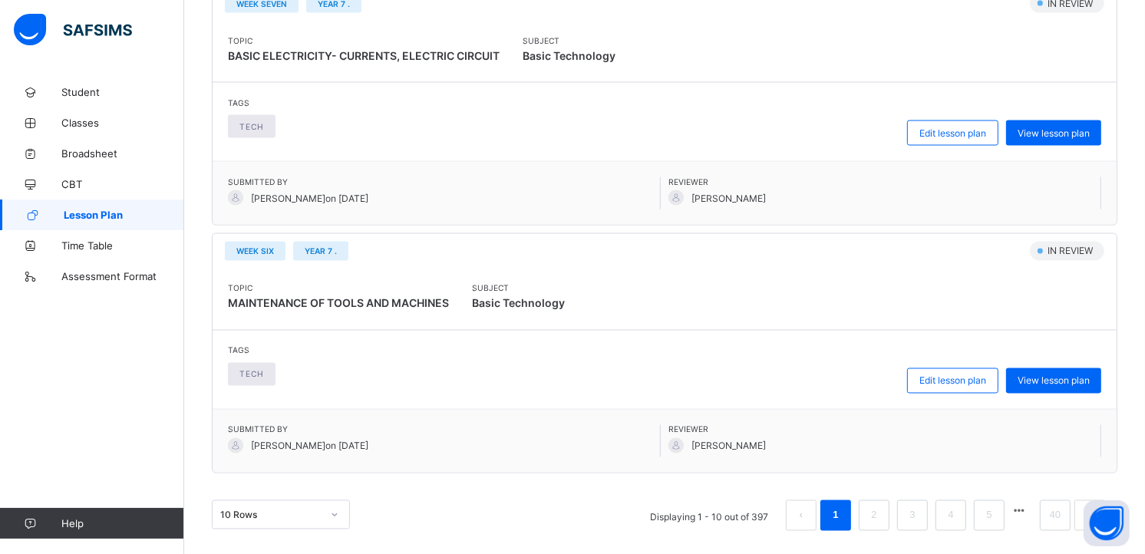
click at [1029, 509] on button "button" at bounding box center [1019, 511] width 20 height 13
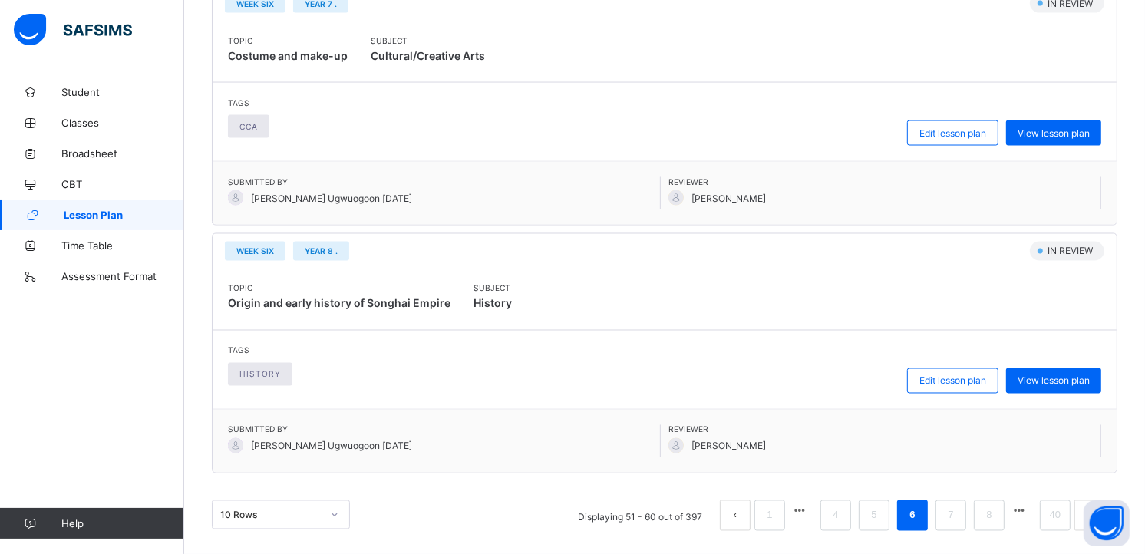
click at [746, 516] on button "prev page" at bounding box center [735, 515] width 31 height 31
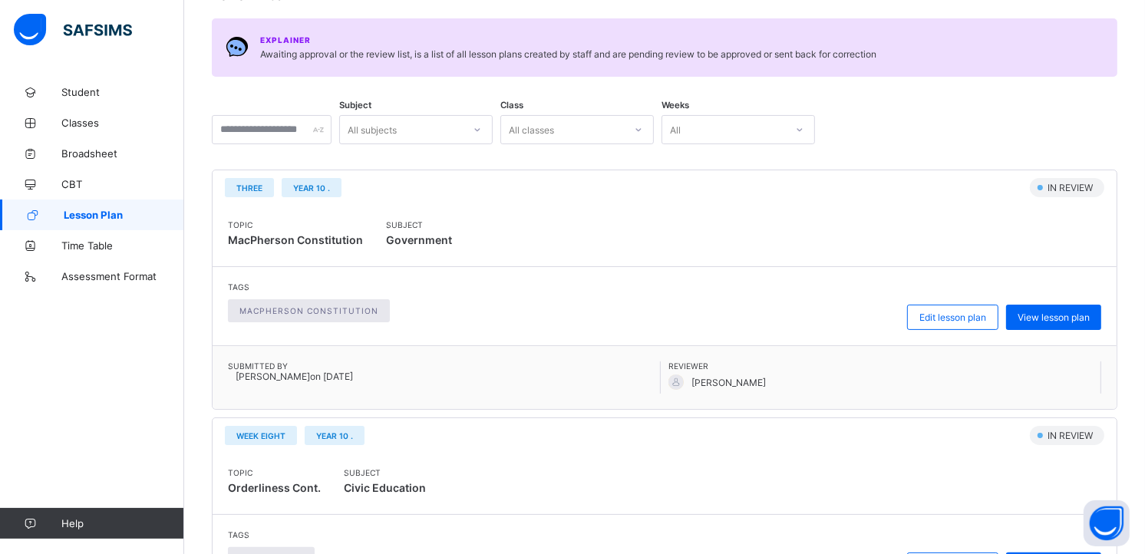
scroll to position [0, 0]
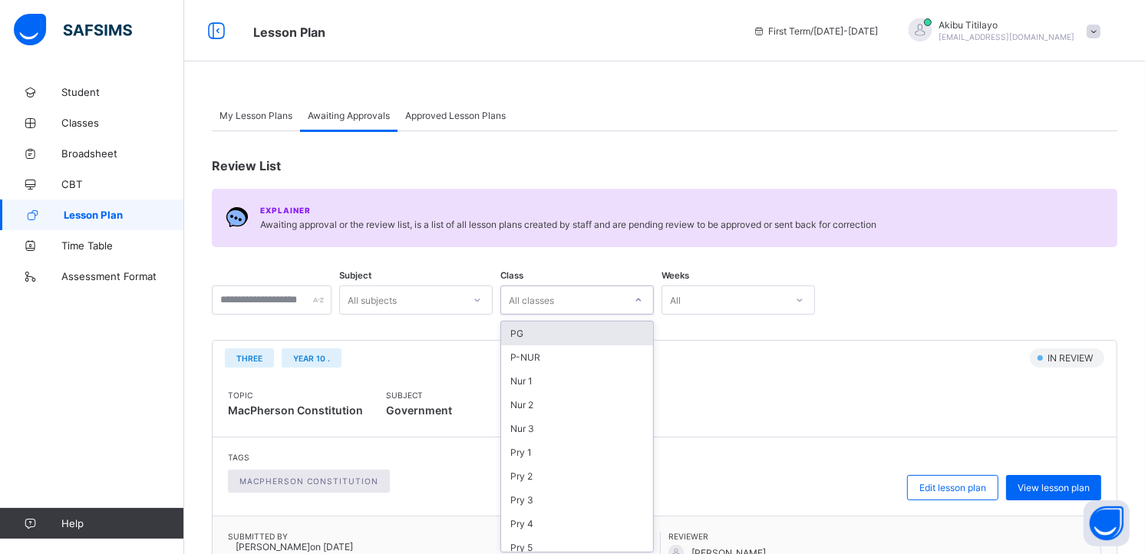
click at [651, 305] on div at bounding box center [638, 300] width 26 height 25
